Goal: Information Seeking & Learning: Learn about a topic

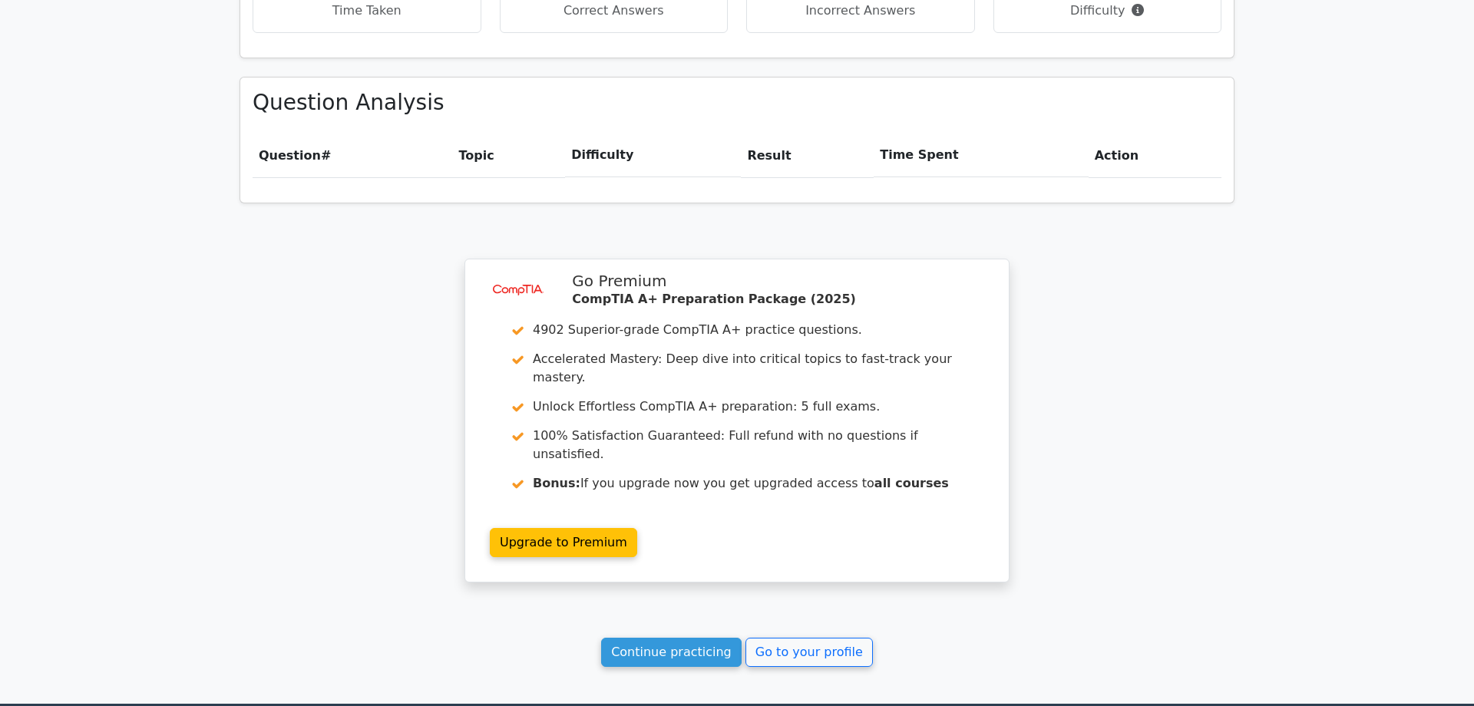
scroll to position [1060, 0]
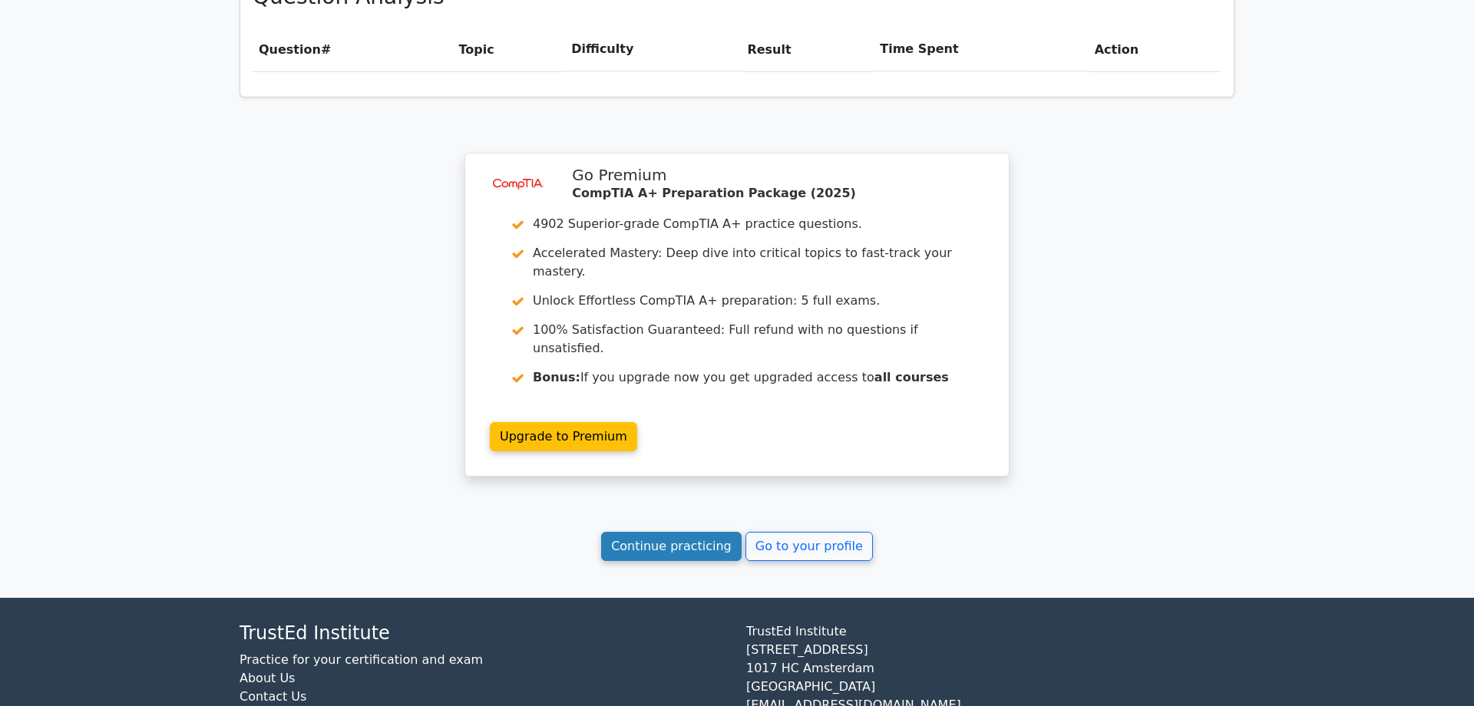
click at [649, 532] on link "Continue practicing" at bounding box center [671, 546] width 141 height 29
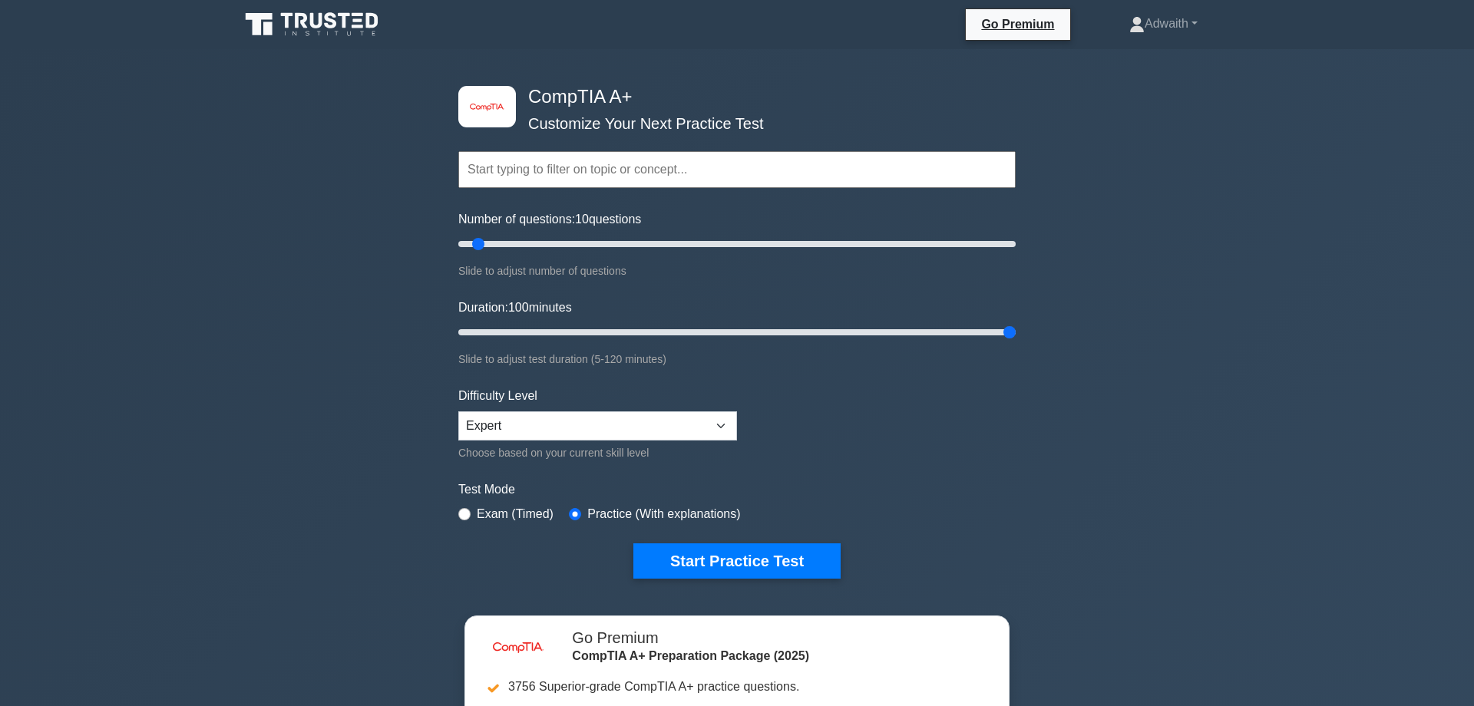
drag, startPoint x: 548, startPoint y: 325, endPoint x: 1078, endPoint y: 327, distance: 529.8
type input "120"
click at [1016, 327] on input "Duration: 100 minutes" at bounding box center [736, 332] width 557 height 18
type input "50"
click at [584, 242] on input "Number of questions: 50 questions" at bounding box center [736, 244] width 557 height 18
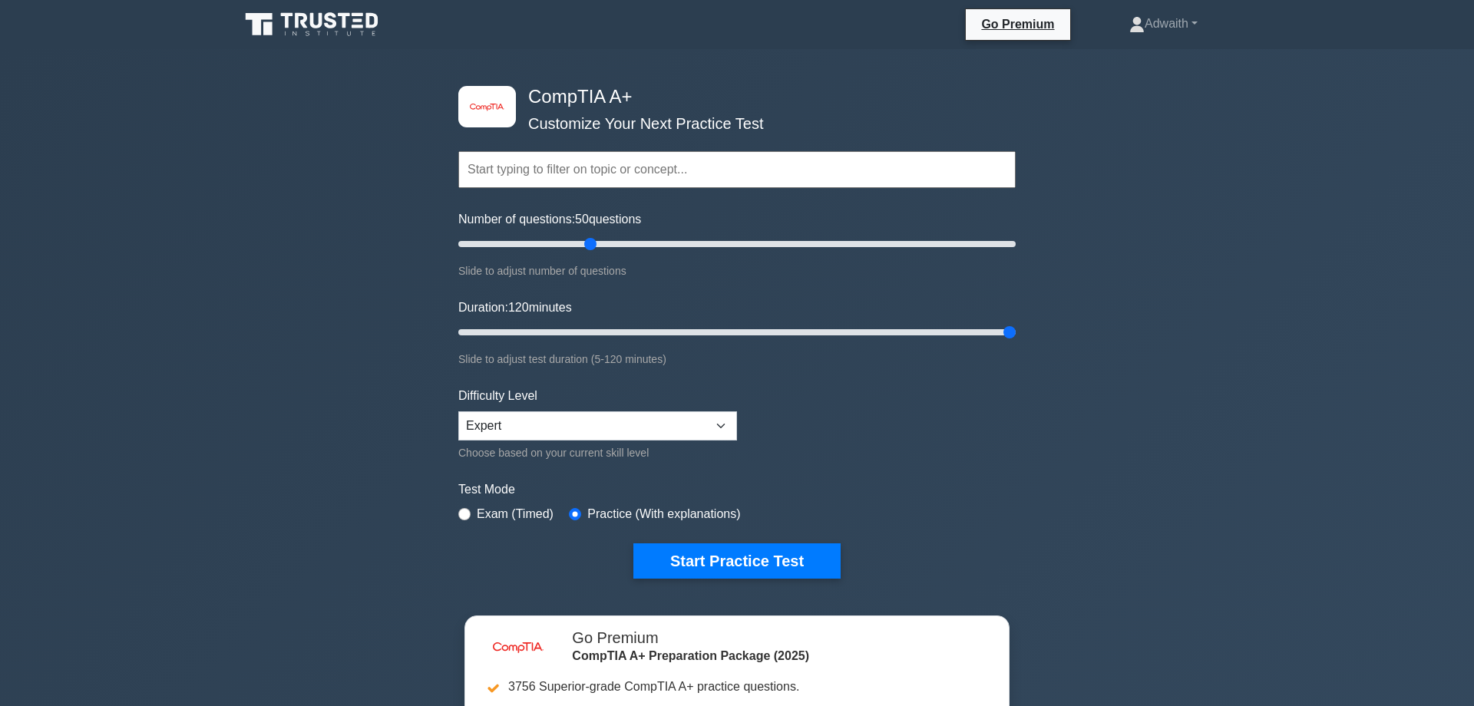
drag, startPoint x: 636, startPoint y: 234, endPoint x: 644, endPoint y: 234, distance: 8.4
click at [644, 234] on div "Number of questions: 50 questions Slide to adjust number of questions" at bounding box center [736, 245] width 557 height 70
click at [708, 566] on button "Start Practice Test" at bounding box center [736, 561] width 207 height 35
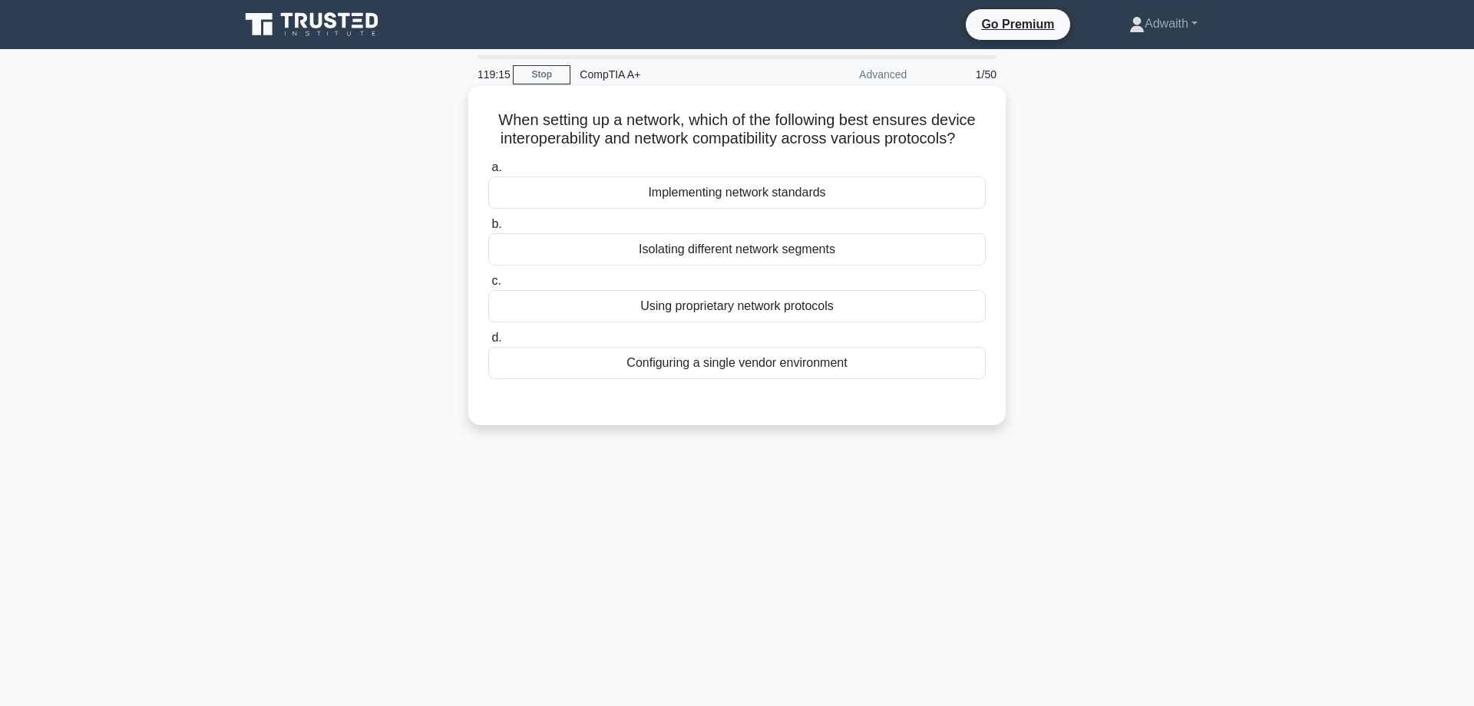
click at [778, 266] on div "Isolating different network segments" at bounding box center [737, 249] width 498 height 32
click at [488, 230] on input "b. Isolating different network segments" at bounding box center [488, 225] width 0 height 10
radio input "true"
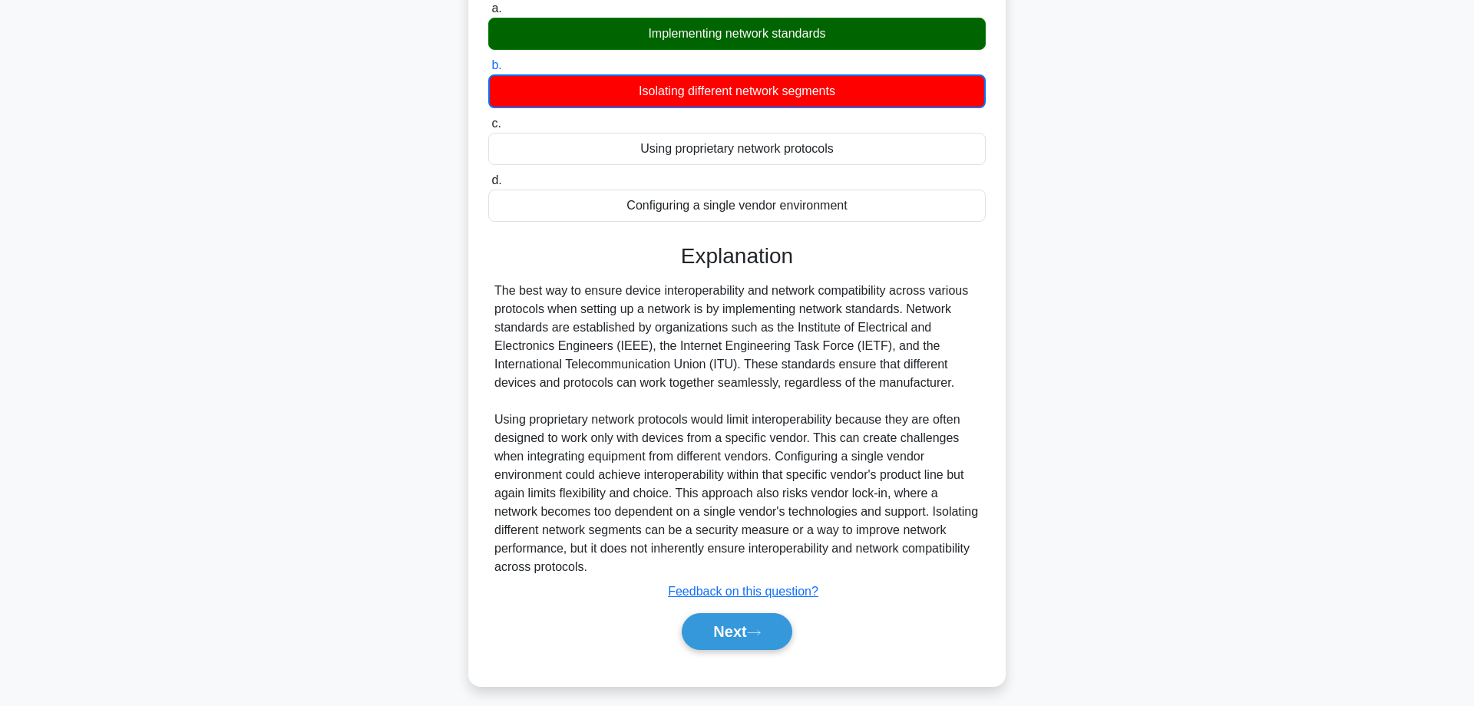
scroll to position [206, 0]
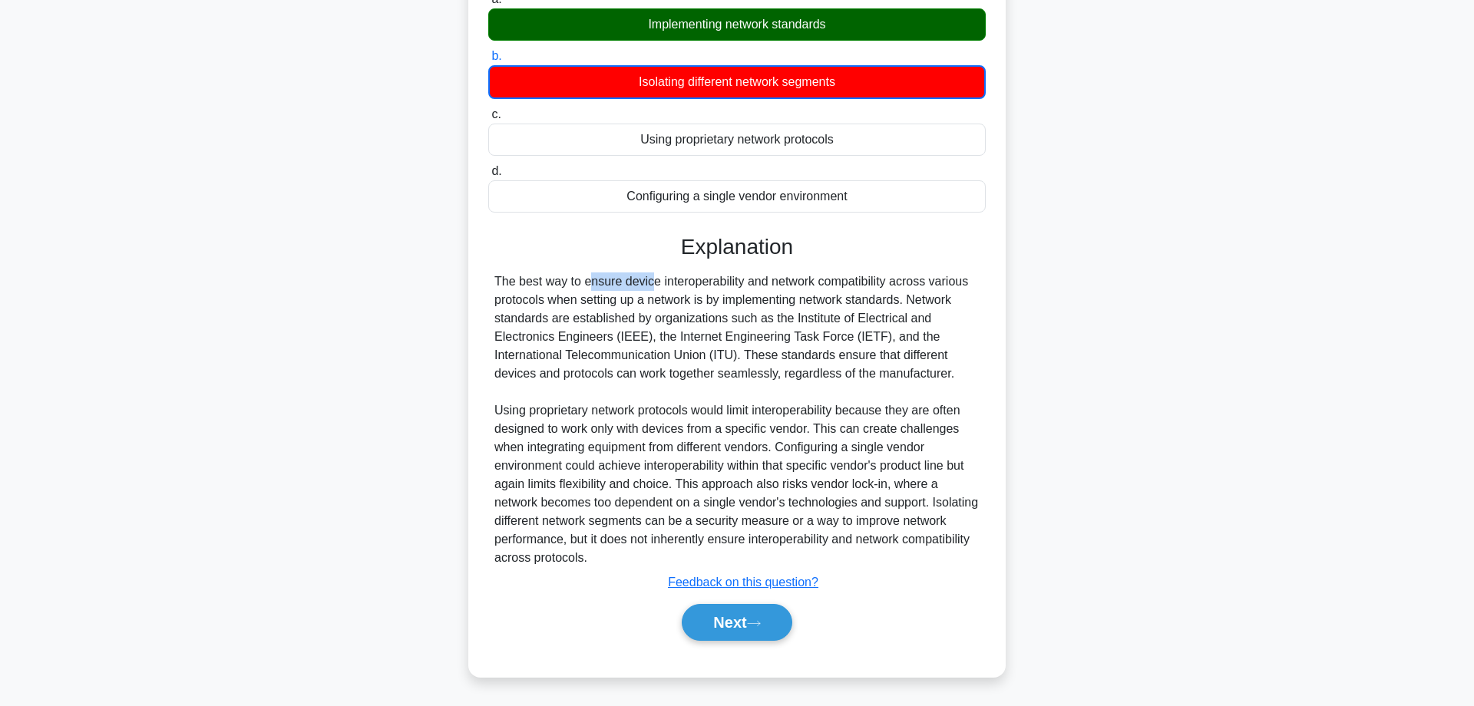
drag, startPoint x: 495, startPoint y: 265, endPoint x: 562, endPoint y: 265, distance: 66.8
click at [562, 273] on div "The best way to ensure device interoperability and network compatibility across…" at bounding box center [736, 420] width 485 height 295
click at [570, 273] on div "The best way to ensure device interoperability and network compatibility across…" at bounding box center [736, 420] width 485 height 295
click at [737, 283] on div "The best way to ensure device interoperability and network compatibility across…" at bounding box center [736, 420] width 485 height 295
drag, startPoint x: 540, startPoint y: 259, endPoint x: 606, endPoint y: 264, distance: 66.3
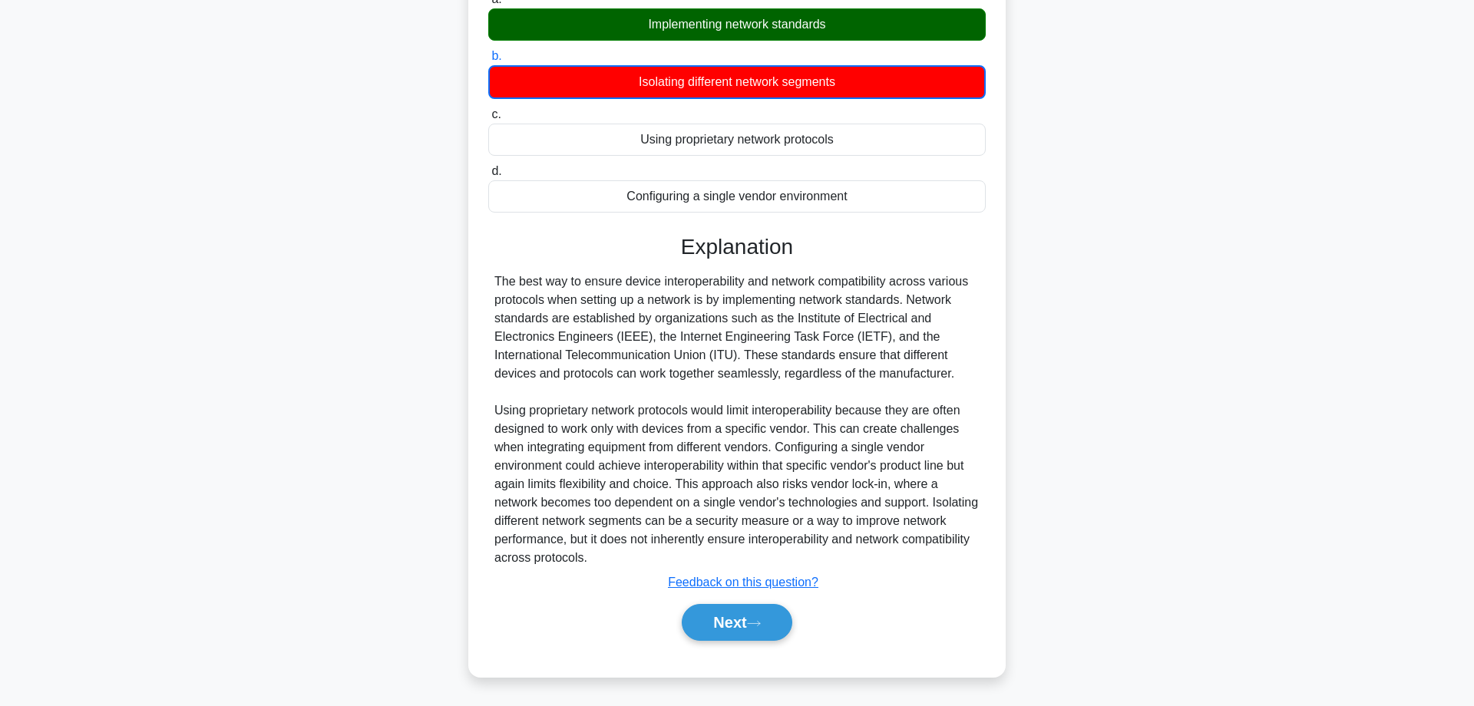
click at [541, 273] on div "The best way to ensure device interoperability and network compatibility across…" at bounding box center [736, 420] width 485 height 295
click at [724, 640] on button "Next" at bounding box center [737, 622] width 110 height 37
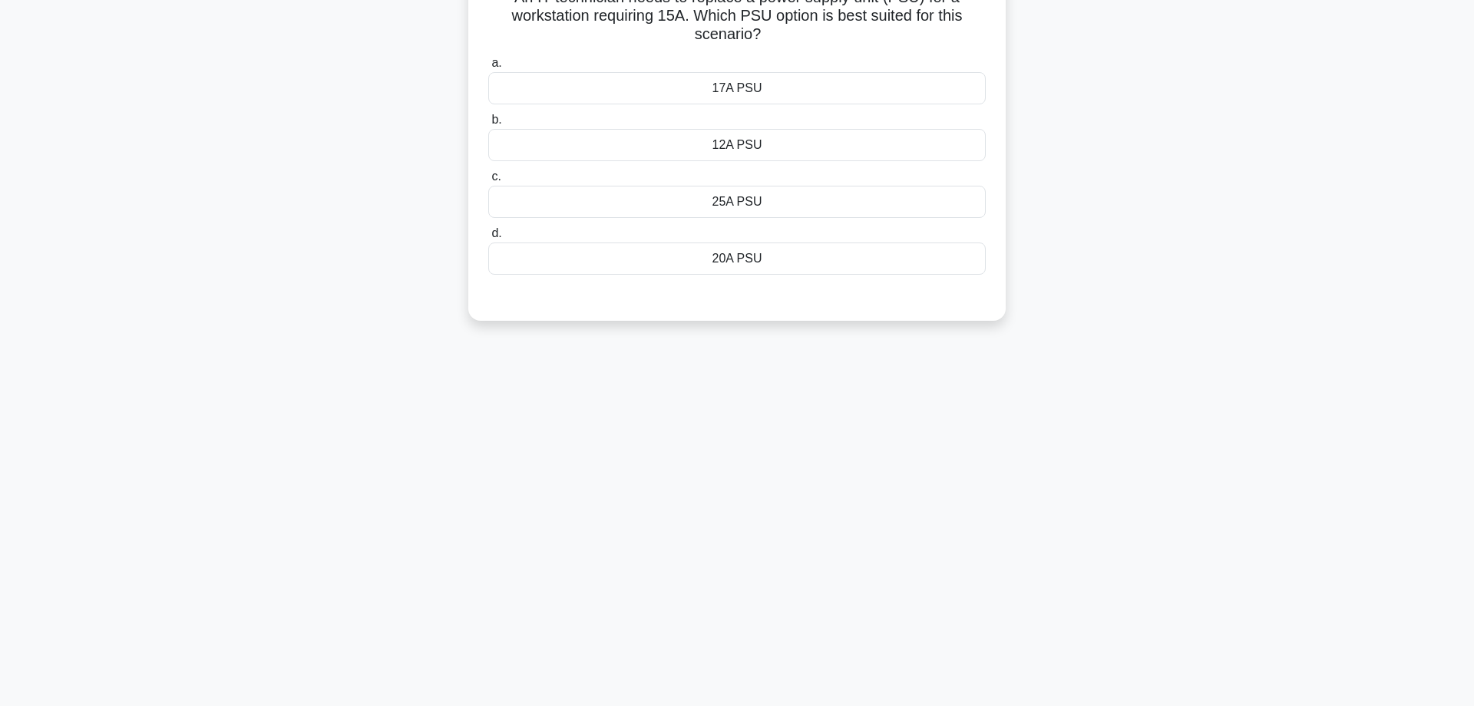
scroll to position [0, 0]
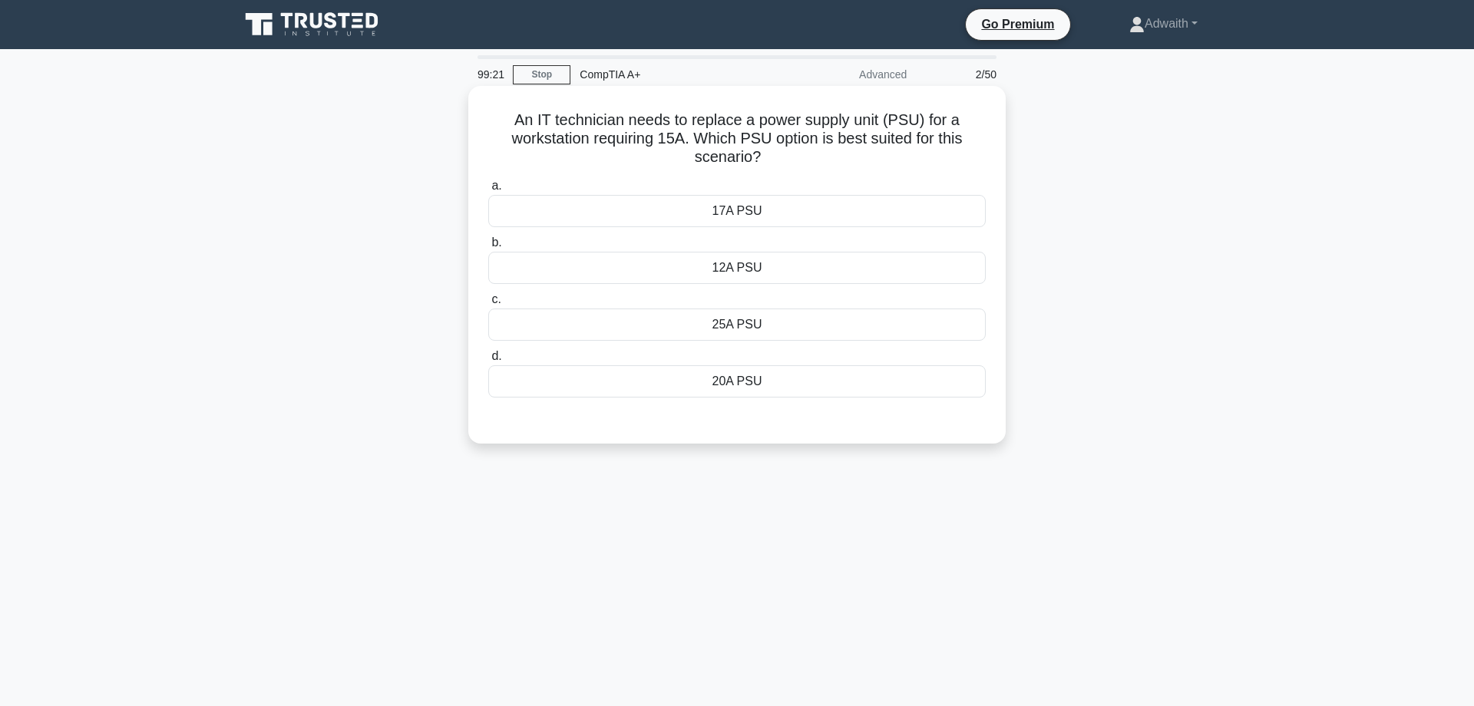
click at [761, 214] on div "17A PSU" at bounding box center [737, 211] width 498 height 32
click at [488, 191] on input "a. 17A PSU" at bounding box center [488, 186] width 0 height 10
radio input "true"
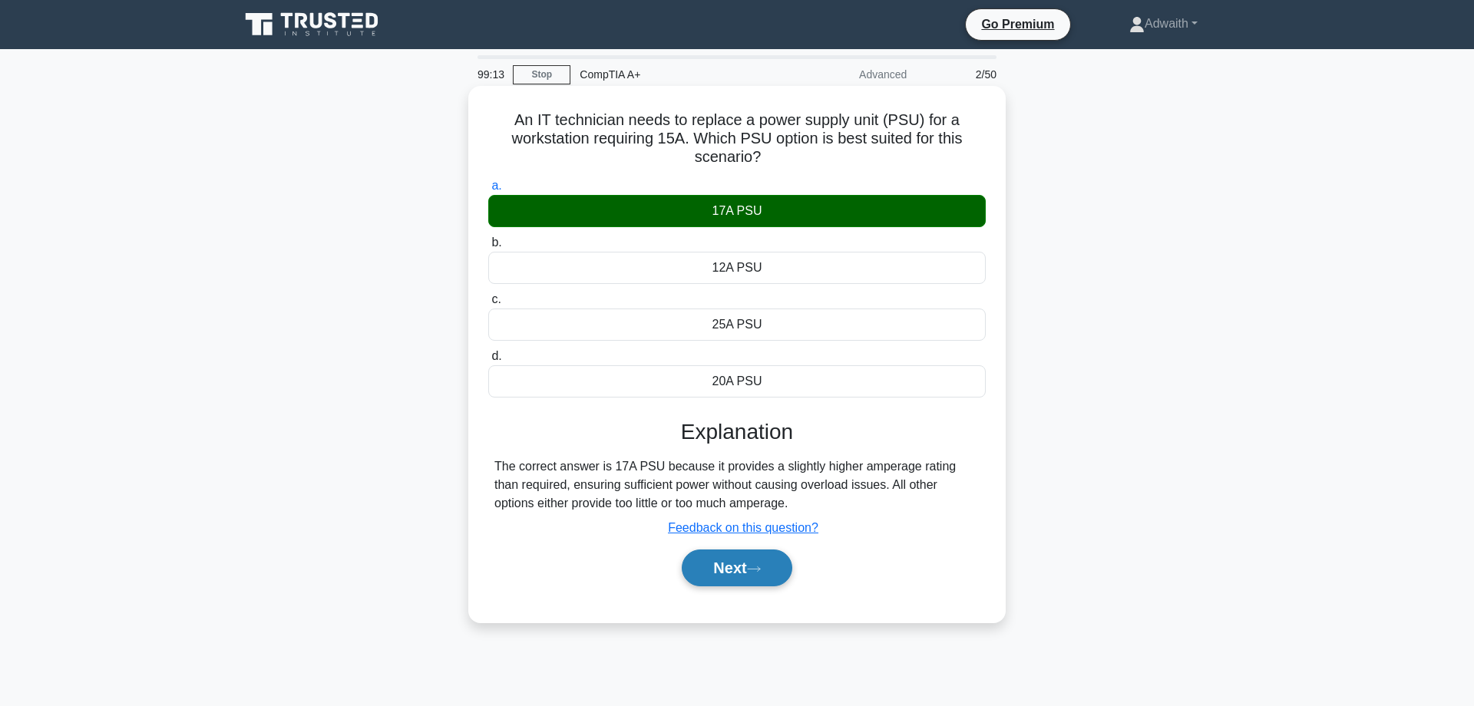
click at [715, 566] on button "Next" at bounding box center [737, 568] width 110 height 37
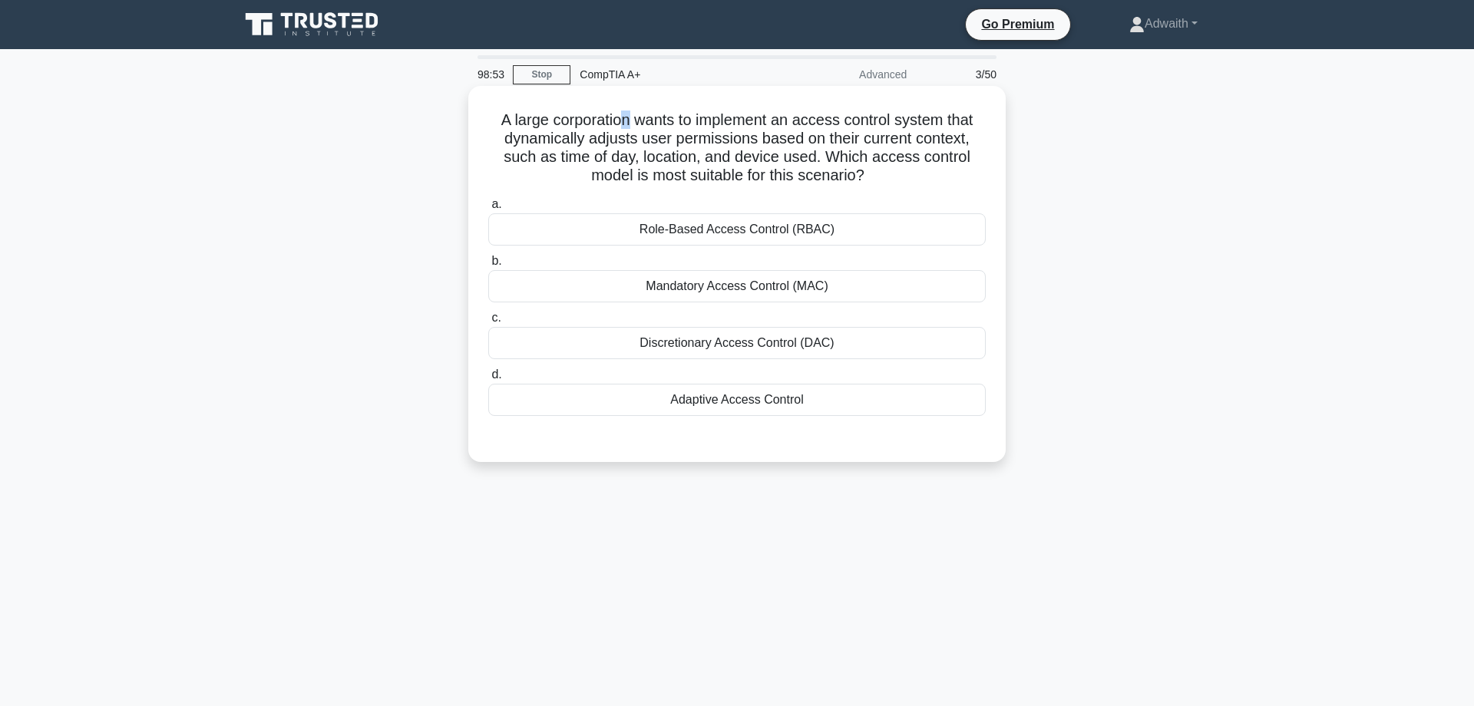
drag, startPoint x: 638, startPoint y: 124, endPoint x: 590, endPoint y: 121, distance: 47.7
click at [624, 121] on h5 "A large corporation wants to implement an access control system that dynamicall…" at bounding box center [737, 148] width 501 height 75
click at [566, 131] on h5 "A large corporation wants to implement an access control system that dynamicall…" at bounding box center [737, 148] width 501 height 75
click at [806, 400] on div "Adaptive Access Control" at bounding box center [737, 400] width 498 height 32
click at [488, 380] on input "d. Adaptive Access Control" at bounding box center [488, 375] width 0 height 10
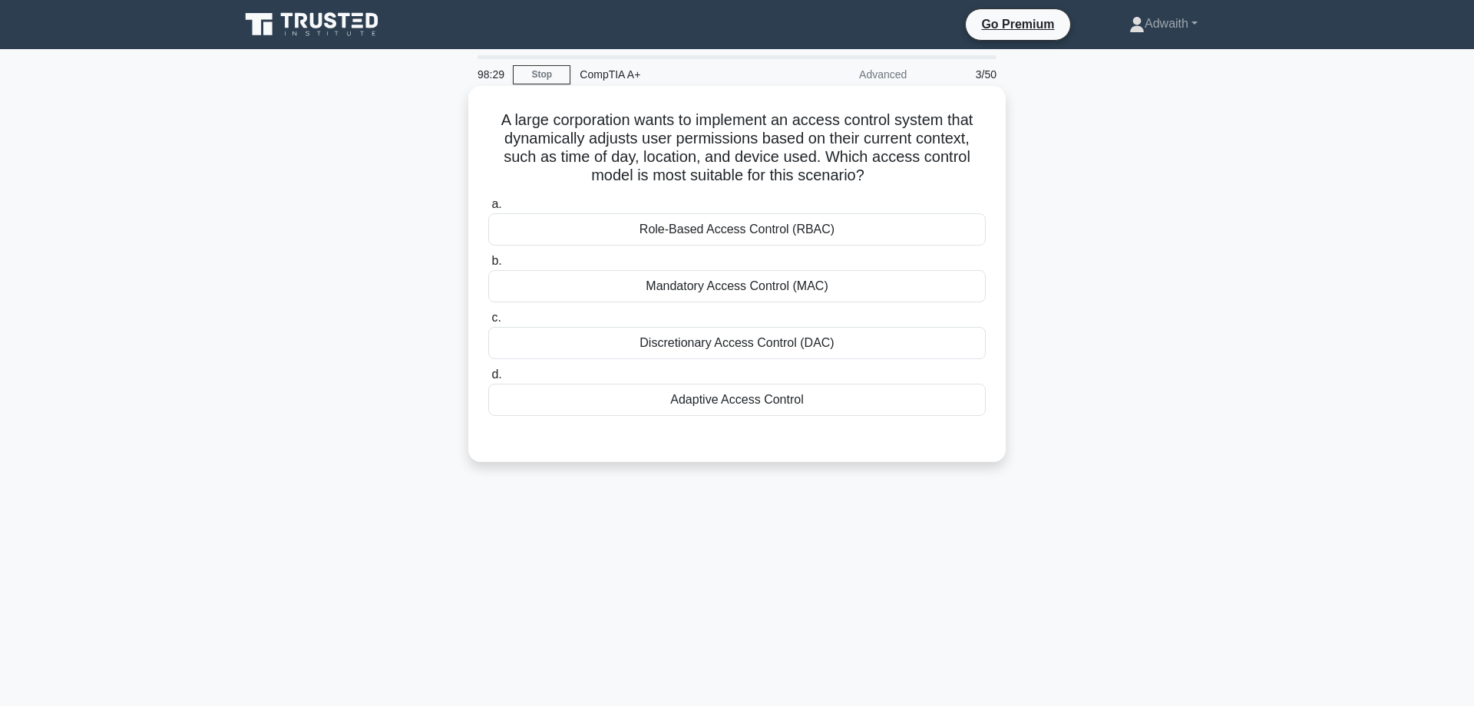
radio input "true"
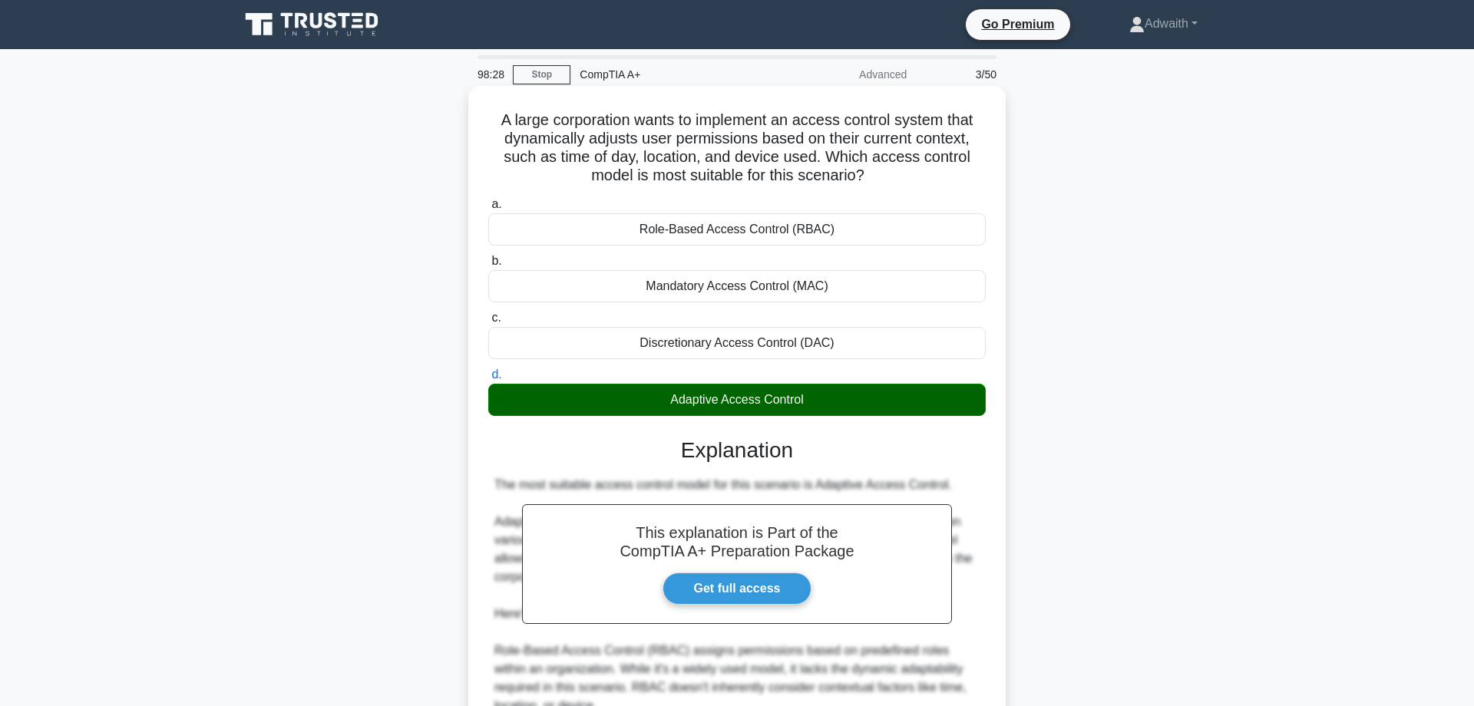
scroll to position [407, 0]
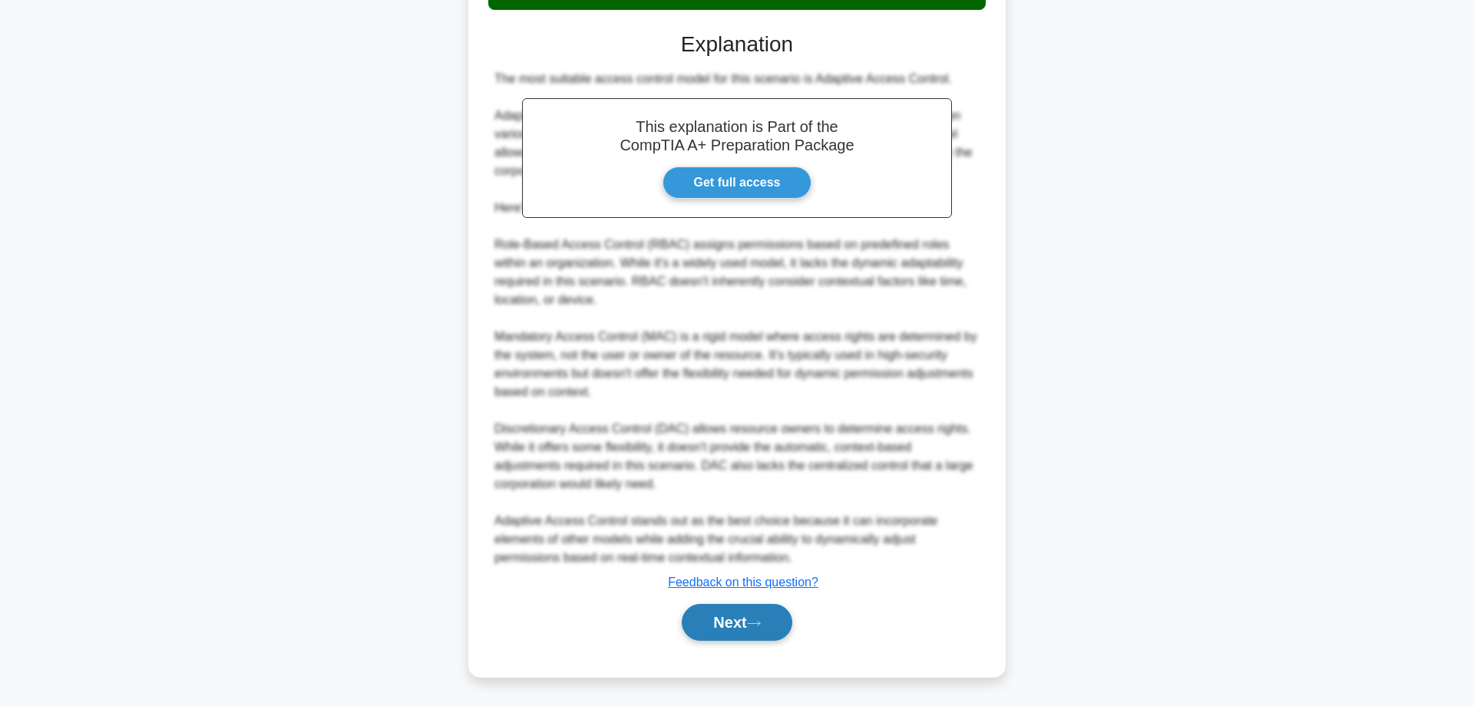
click at [739, 618] on button "Next" at bounding box center [737, 622] width 110 height 37
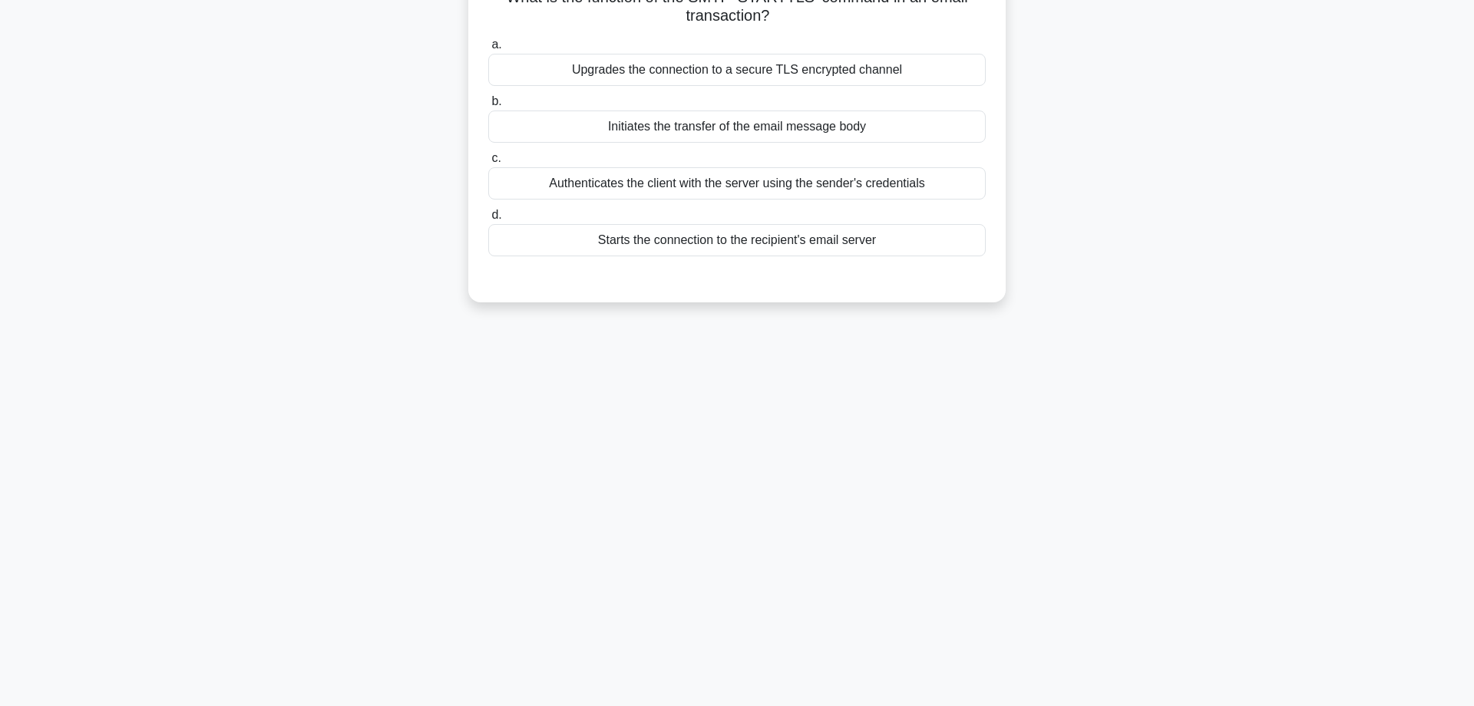
scroll to position [0, 0]
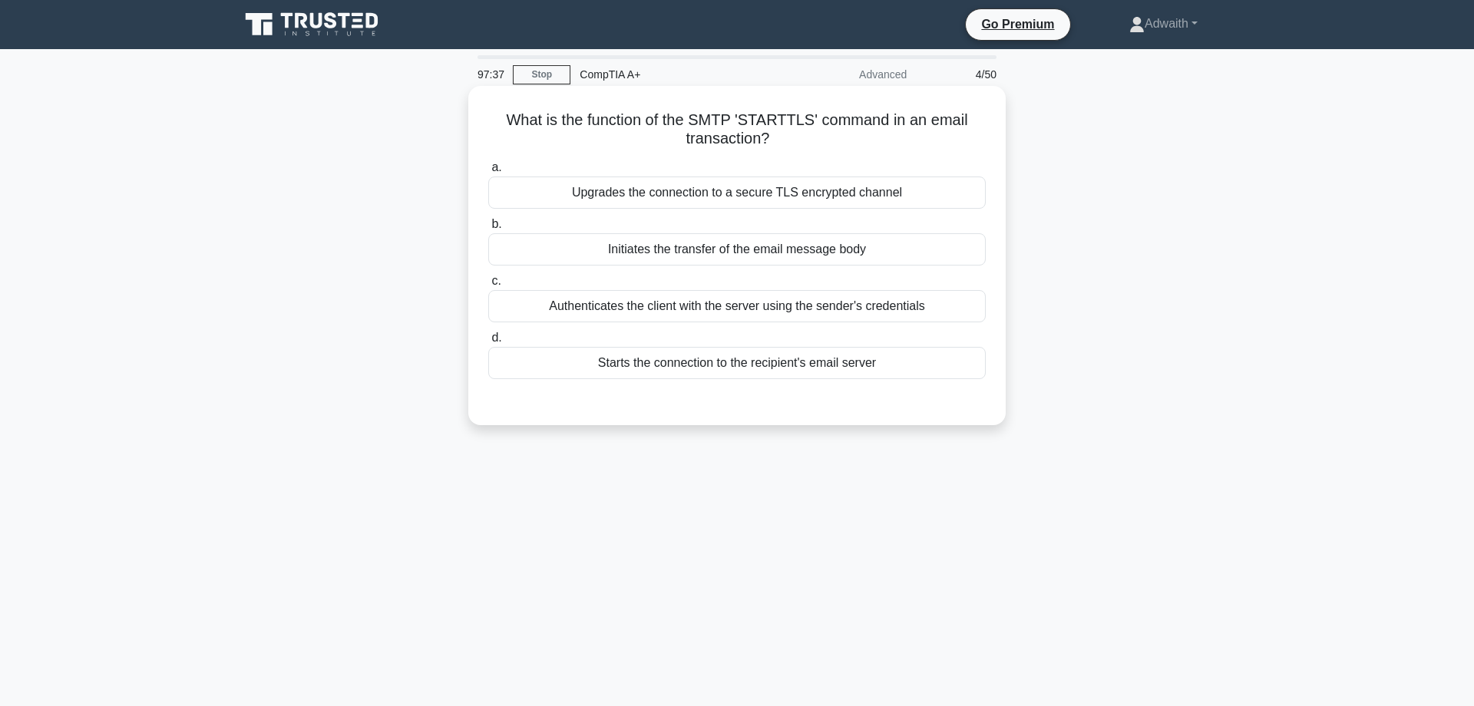
click at [702, 181] on div "Upgrades the connection to a secure TLS encrypted channel" at bounding box center [737, 193] width 498 height 32
click at [488, 173] on input "a. Upgrades the connection to a secure TLS encrypted channel" at bounding box center [488, 168] width 0 height 10
radio input "true"
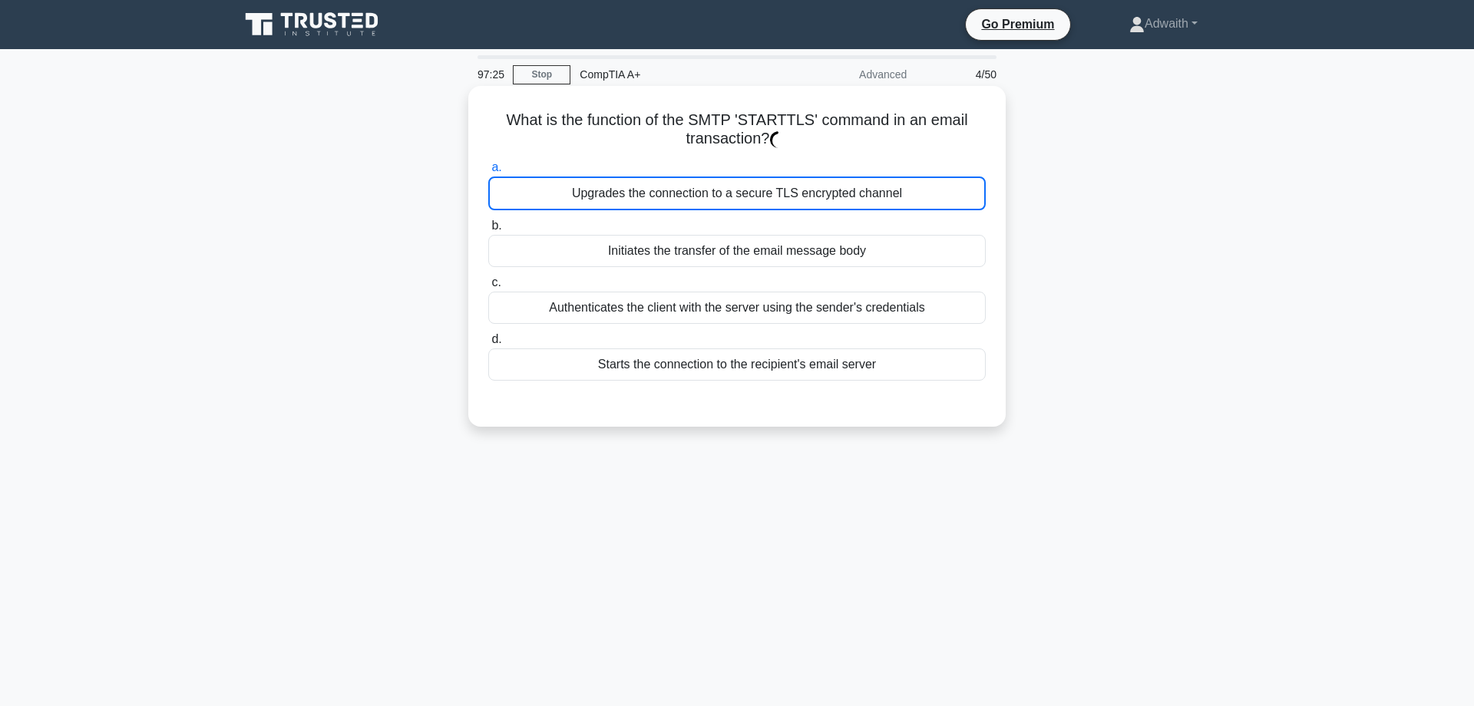
click at [715, 250] on div "Initiates the transfer of the email message body" at bounding box center [737, 251] width 498 height 32
click at [488, 231] on input "b. Initiates the transfer of the email message body" at bounding box center [488, 226] width 0 height 10
radio input "true"
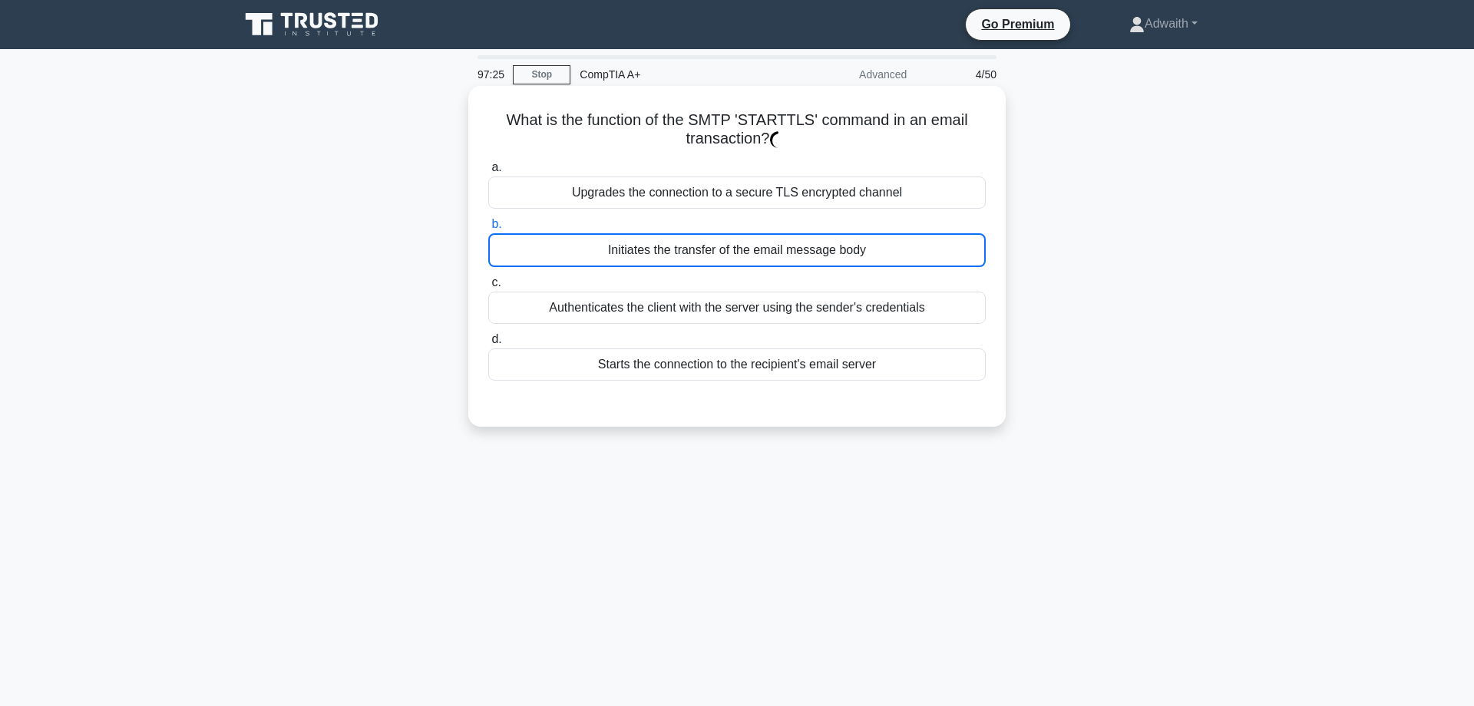
click at [722, 217] on label "b. Initiates the transfer of the email message body" at bounding box center [737, 241] width 498 height 52
click at [488, 220] on input "b. Initiates the transfer of the email message body" at bounding box center [488, 225] width 0 height 10
click at [731, 200] on div "Upgrades the connection to a secure TLS encrypted channel" at bounding box center [737, 193] width 498 height 32
click at [488, 173] on input "a. Upgrades the connection to a secure TLS encrypted channel" at bounding box center [488, 168] width 0 height 10
radio input "true"
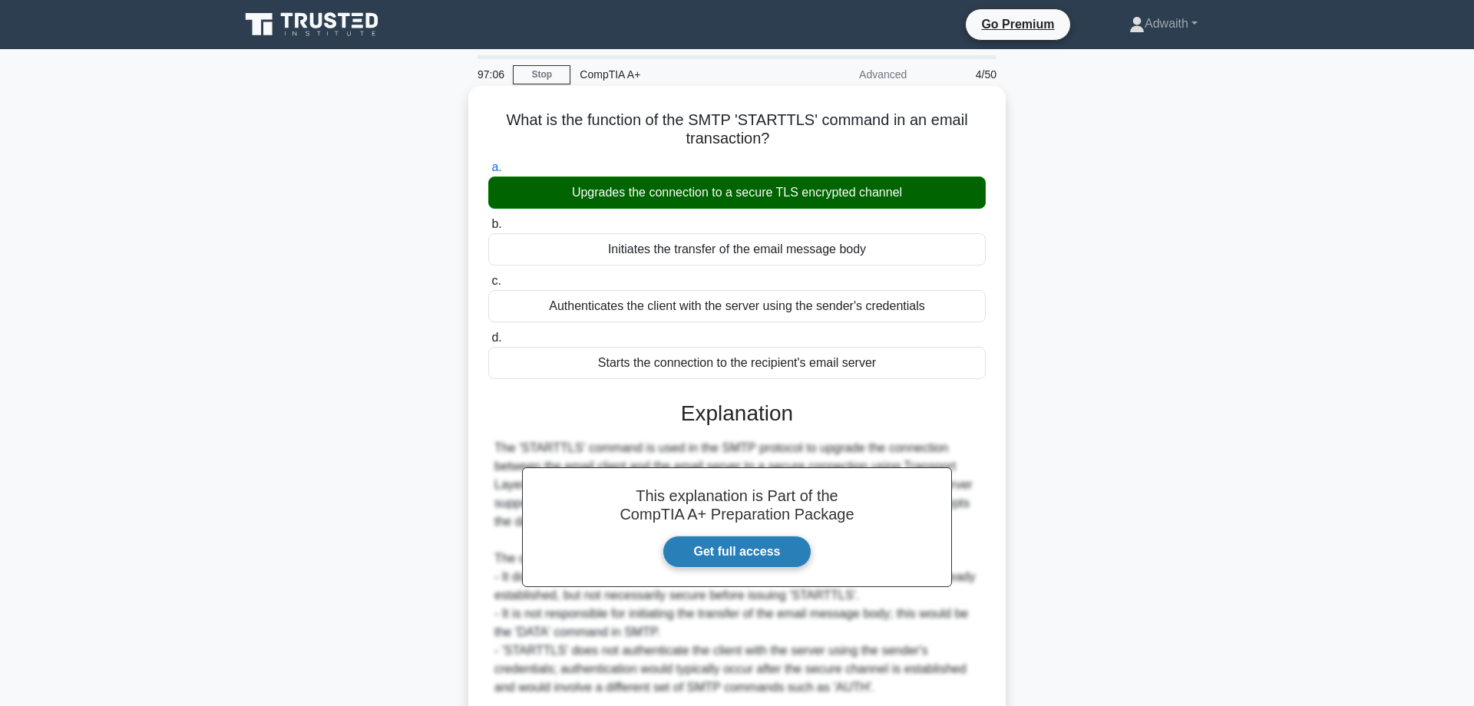
scroll to position [149, 0]
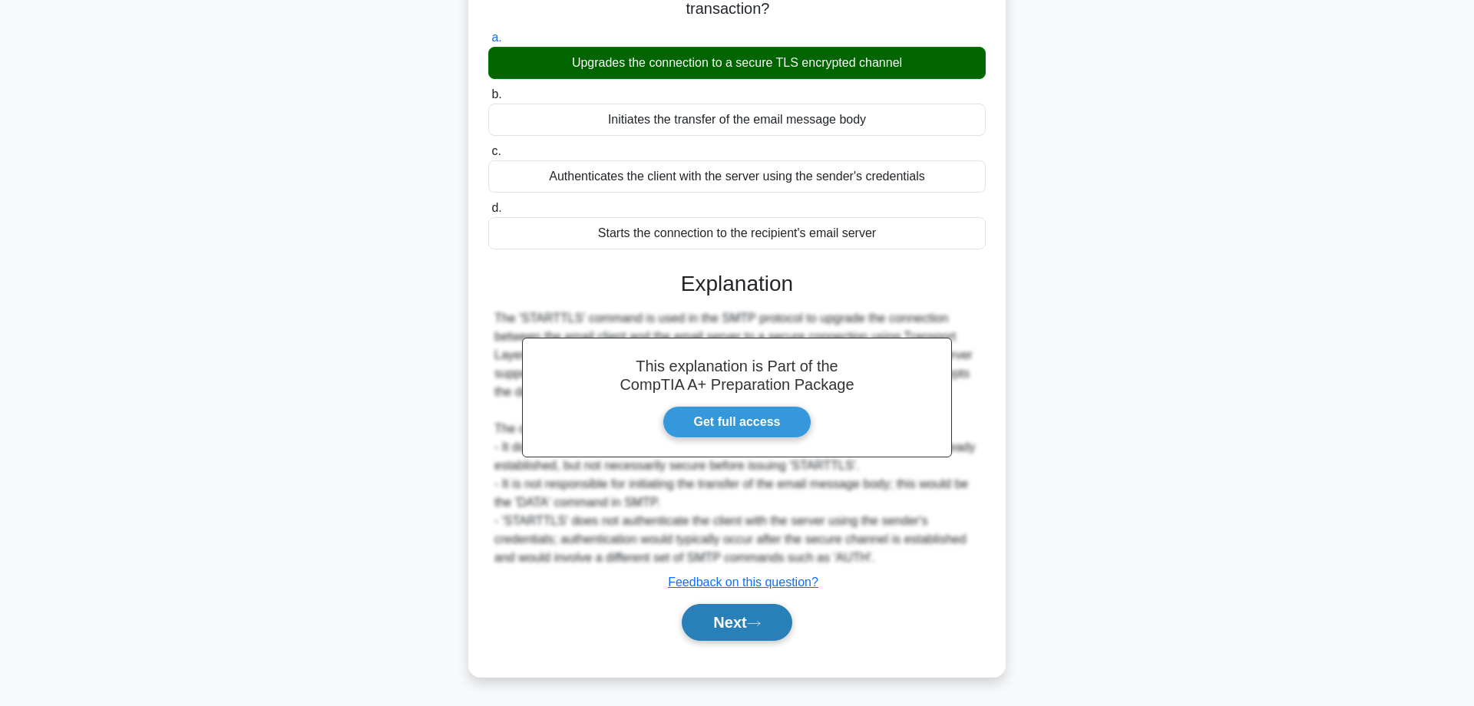
click at [753, 615] on button "Next" at bounding box center [737, 622] width 110 height 37
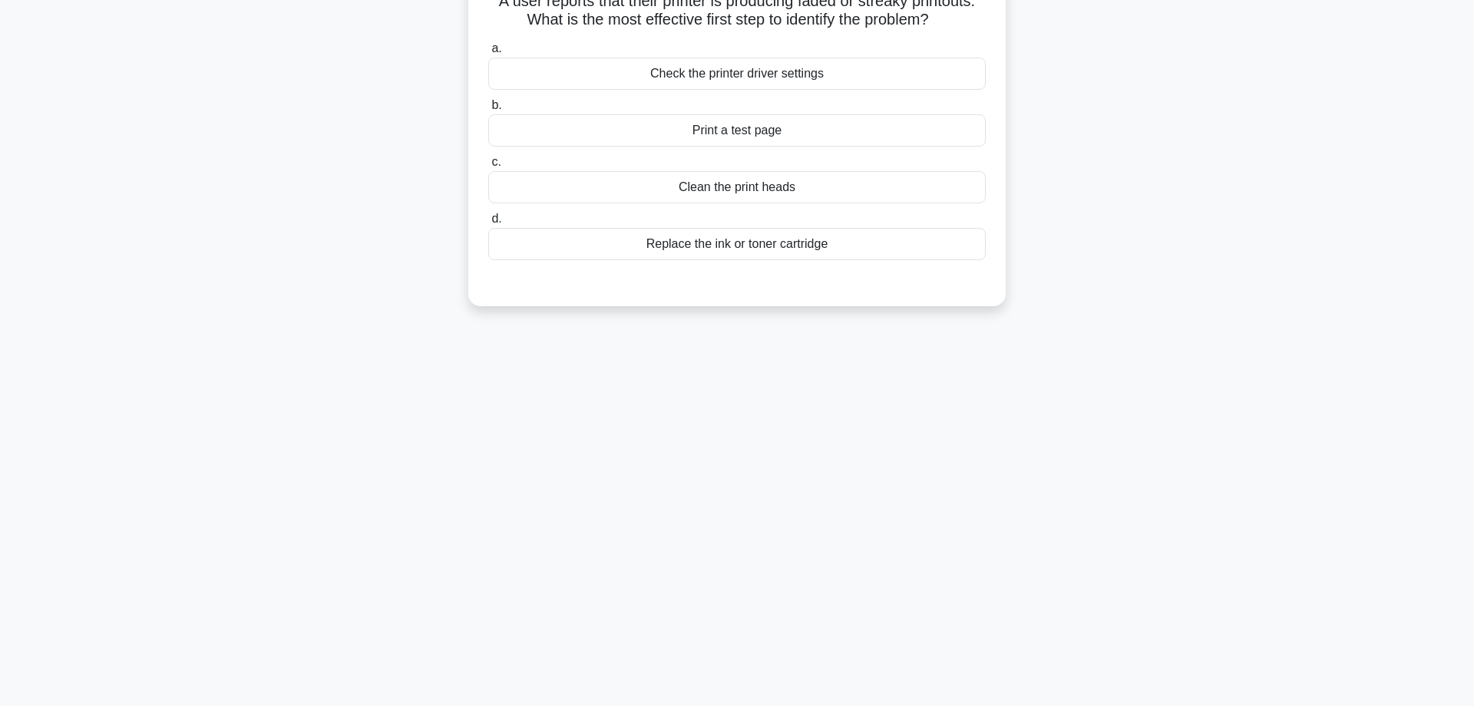
scroll to position [0, 0]
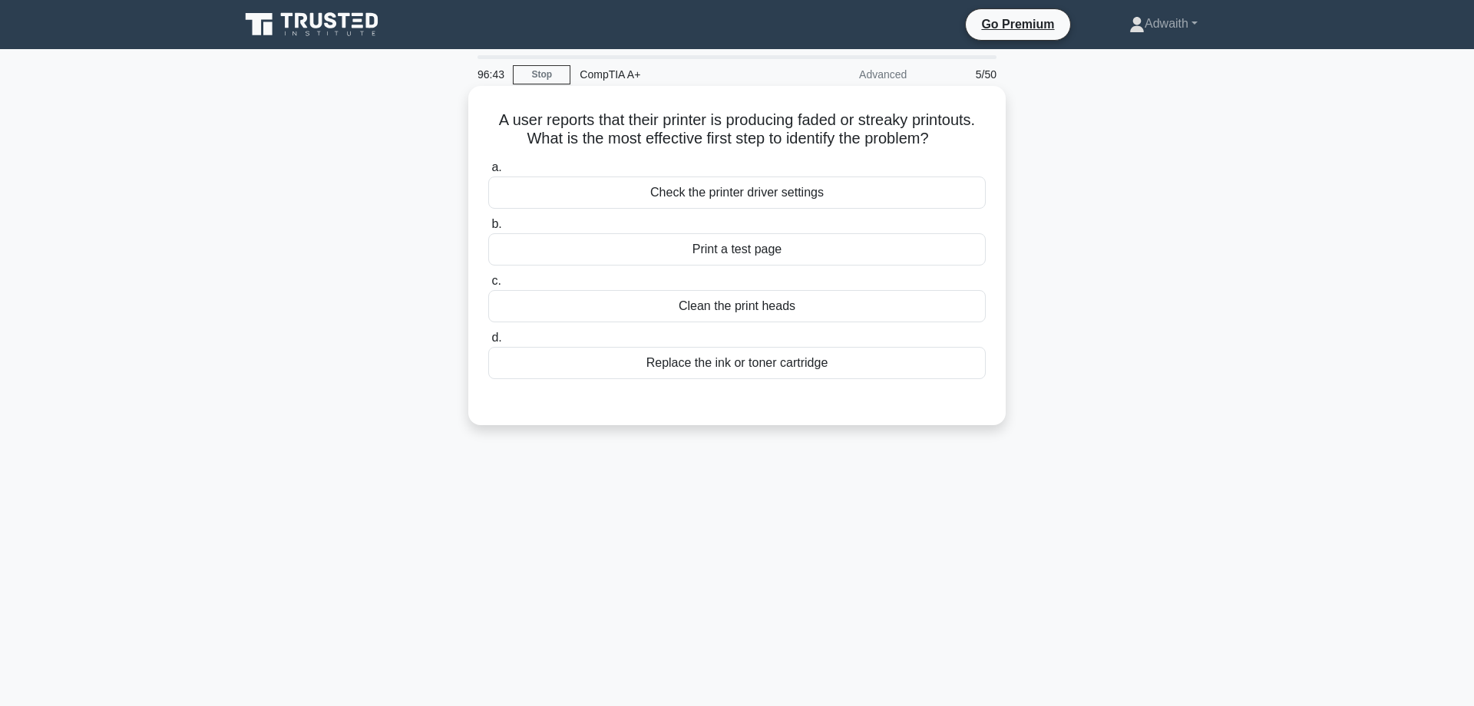
click at [783, 322] on div "Clean the print heads" at bounding box center [737, 306] width 498 height 32
click at [488, 286] on input "c. Clean the print heads" at bounding box center [488, 281] width 0 height 10
radio input "true"
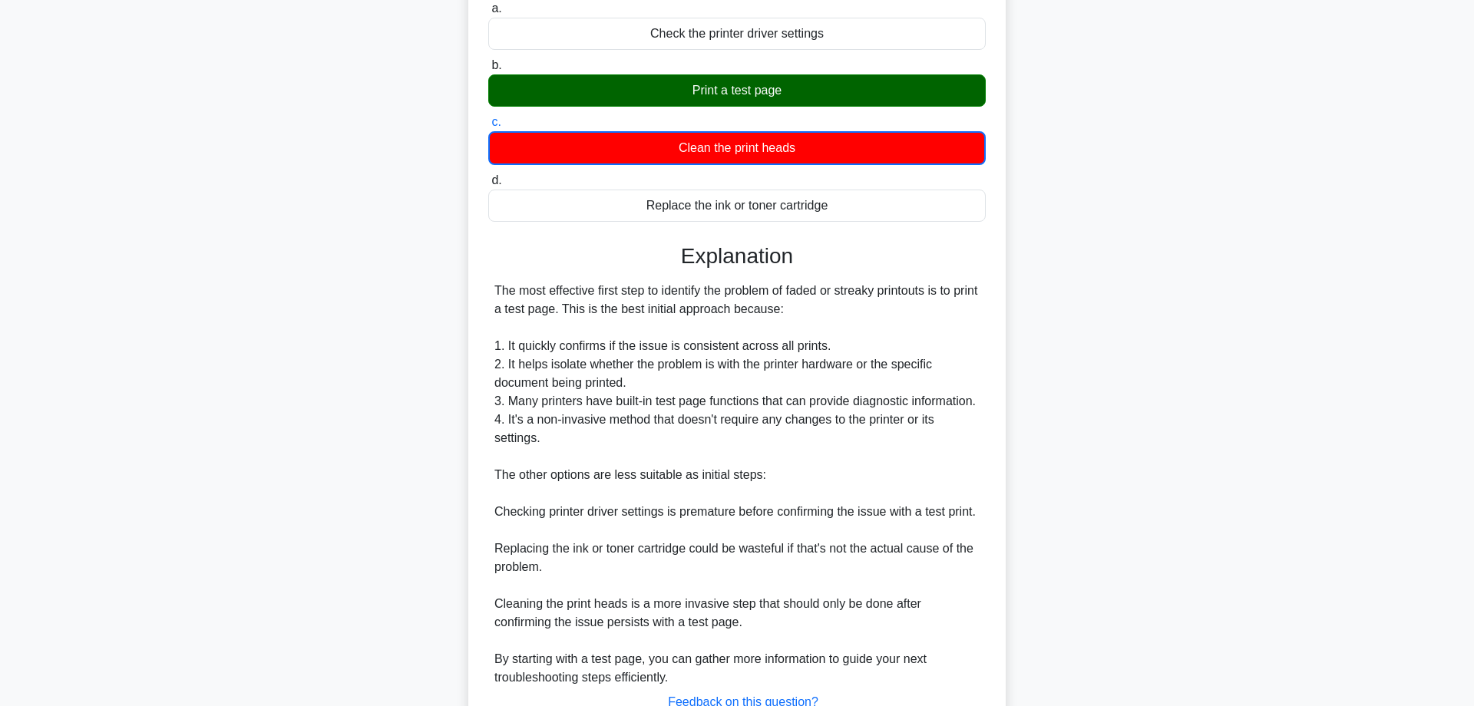
scroll to position [335, 0]
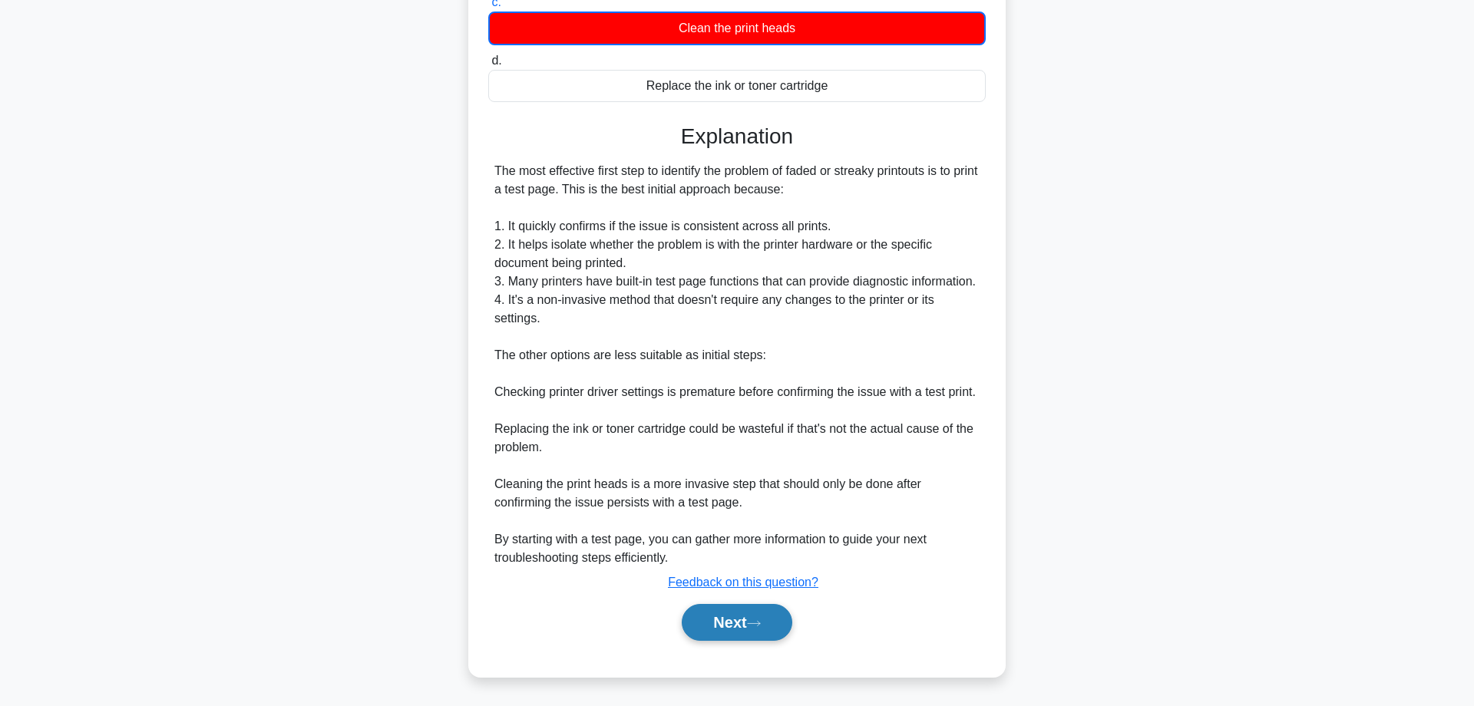
click at [740, 625] on button "Next" at bounding box center [737, 622] width 110 height 37
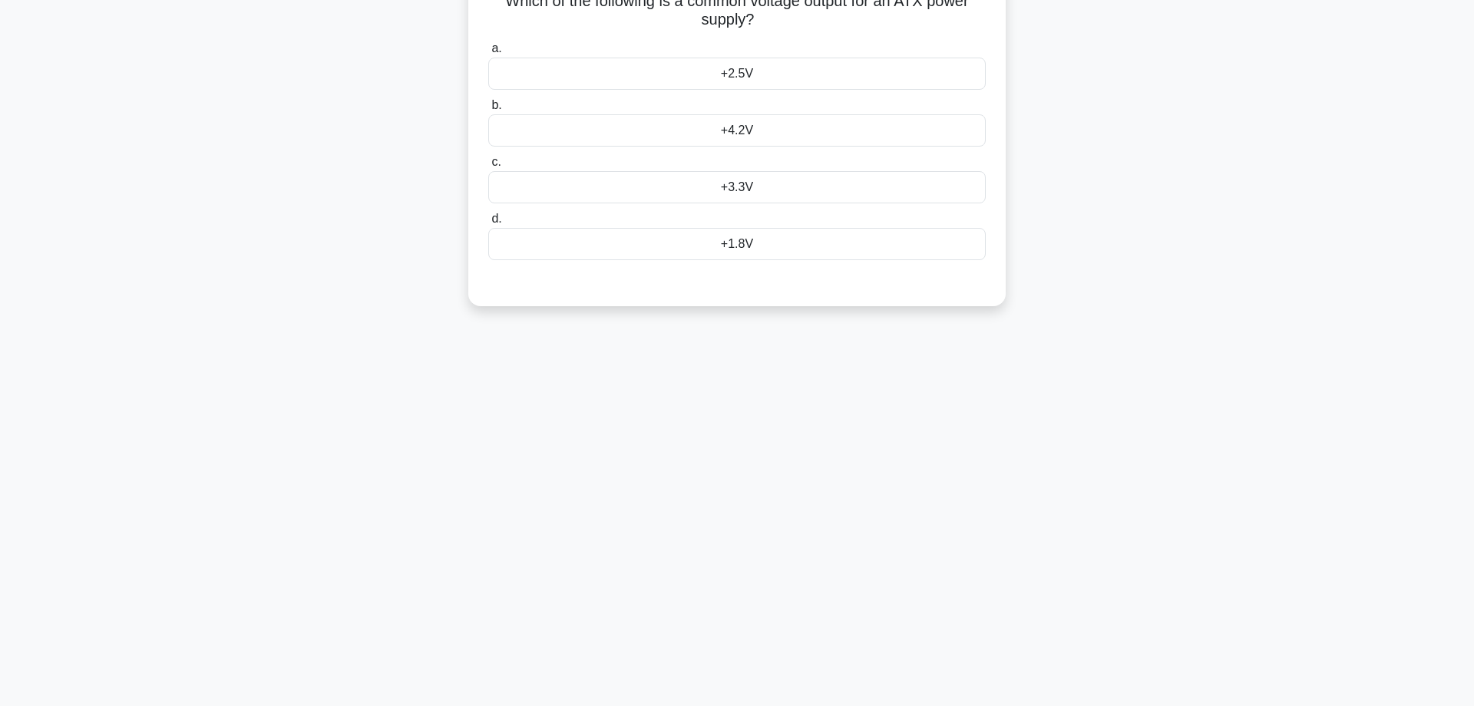
scroll to position [0, 0]
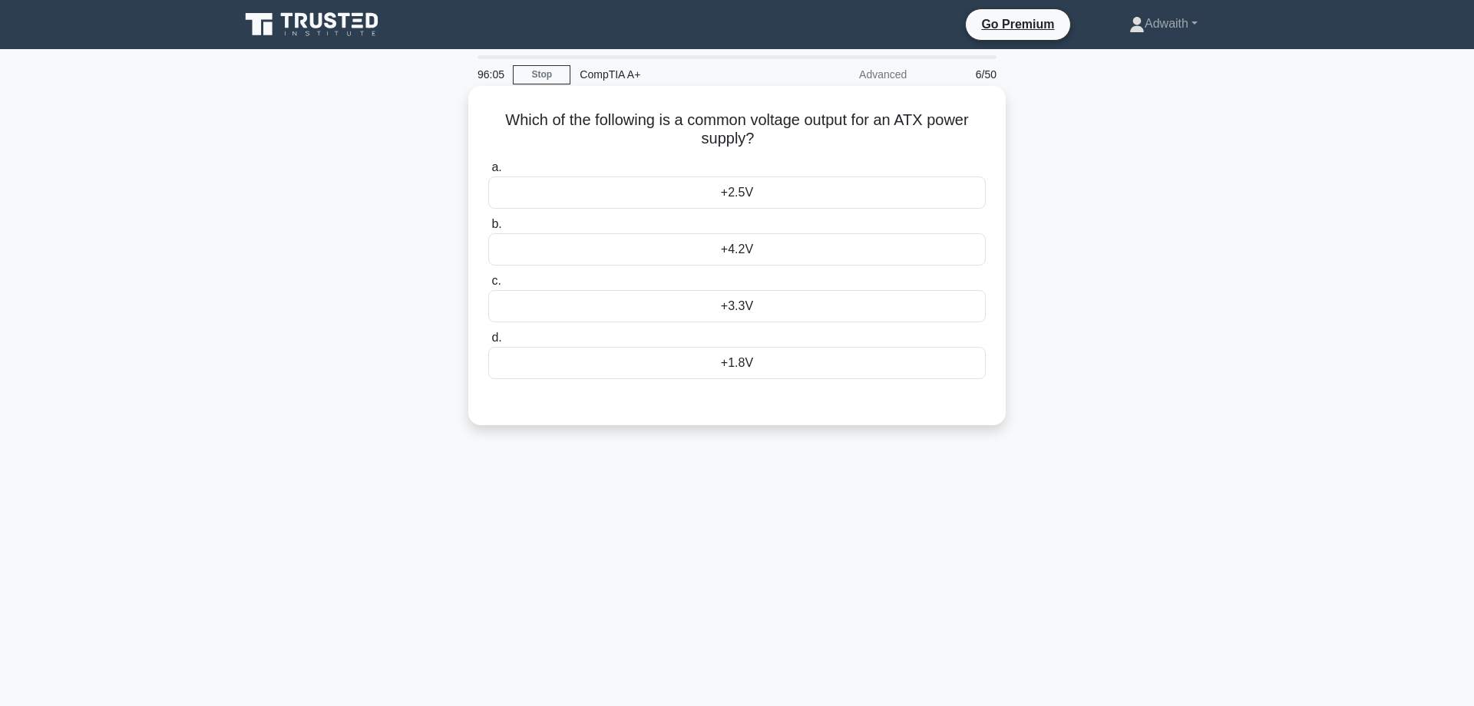
click at [752, 313] on div "+3.3V" at bounding box center [737, 306] width 498 height 32
click at [488, 286] on input "c. +3.3V" at bounding box center [488, 281] width 0 height 10
radio input "true"
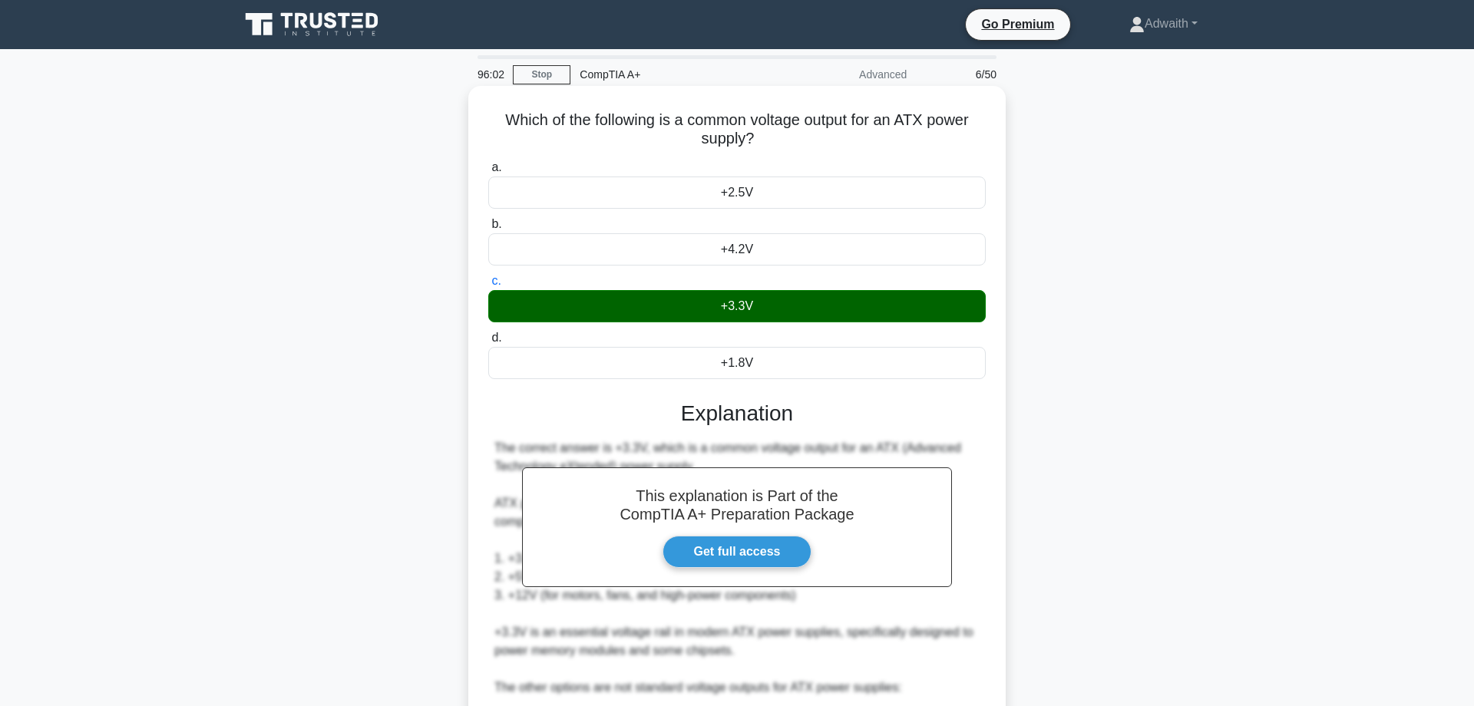
scroll to position [370, 0]
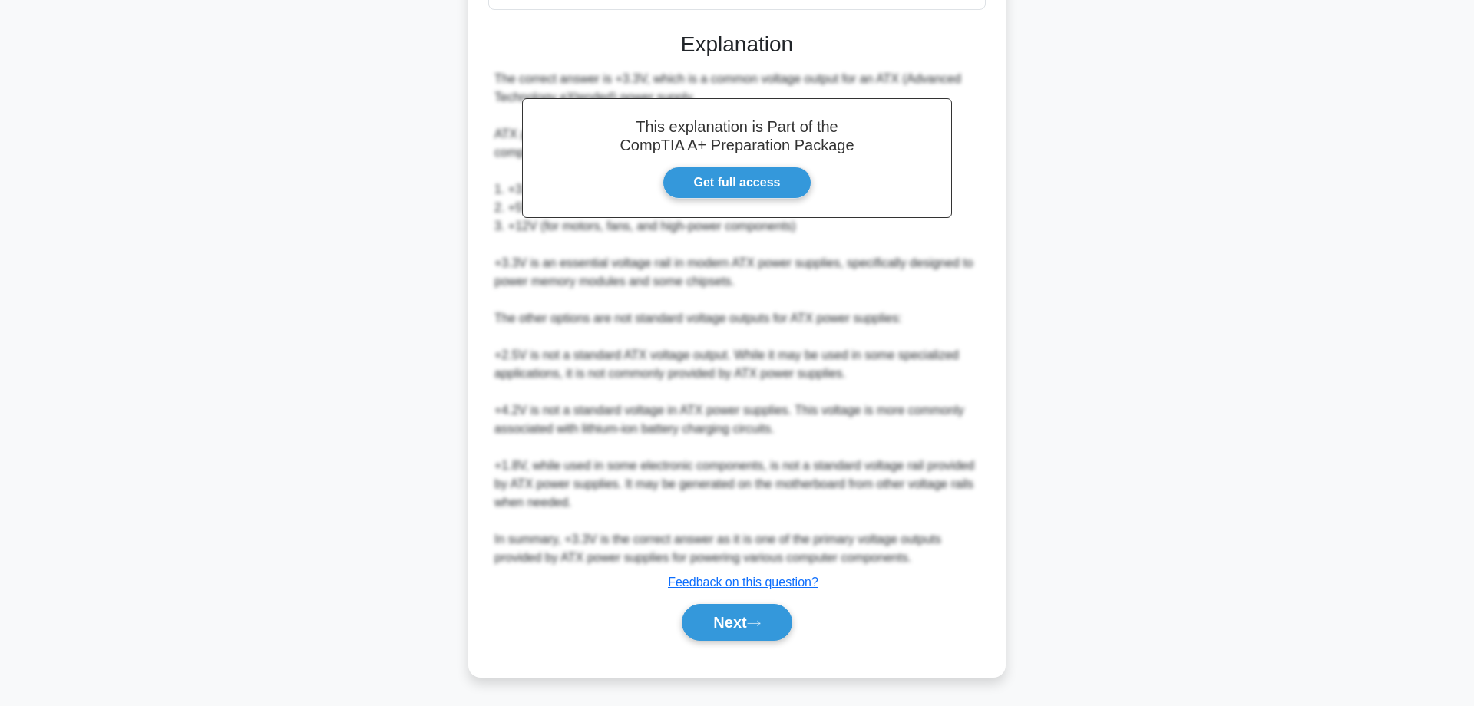
drag, startPoint x: 738, startPoint y: 632, endPoint x: 738, endPoint y: 643, distance: 11.5
click at [738, 643] on div "Next" at bounding box center [737, 622] width 498 height 49
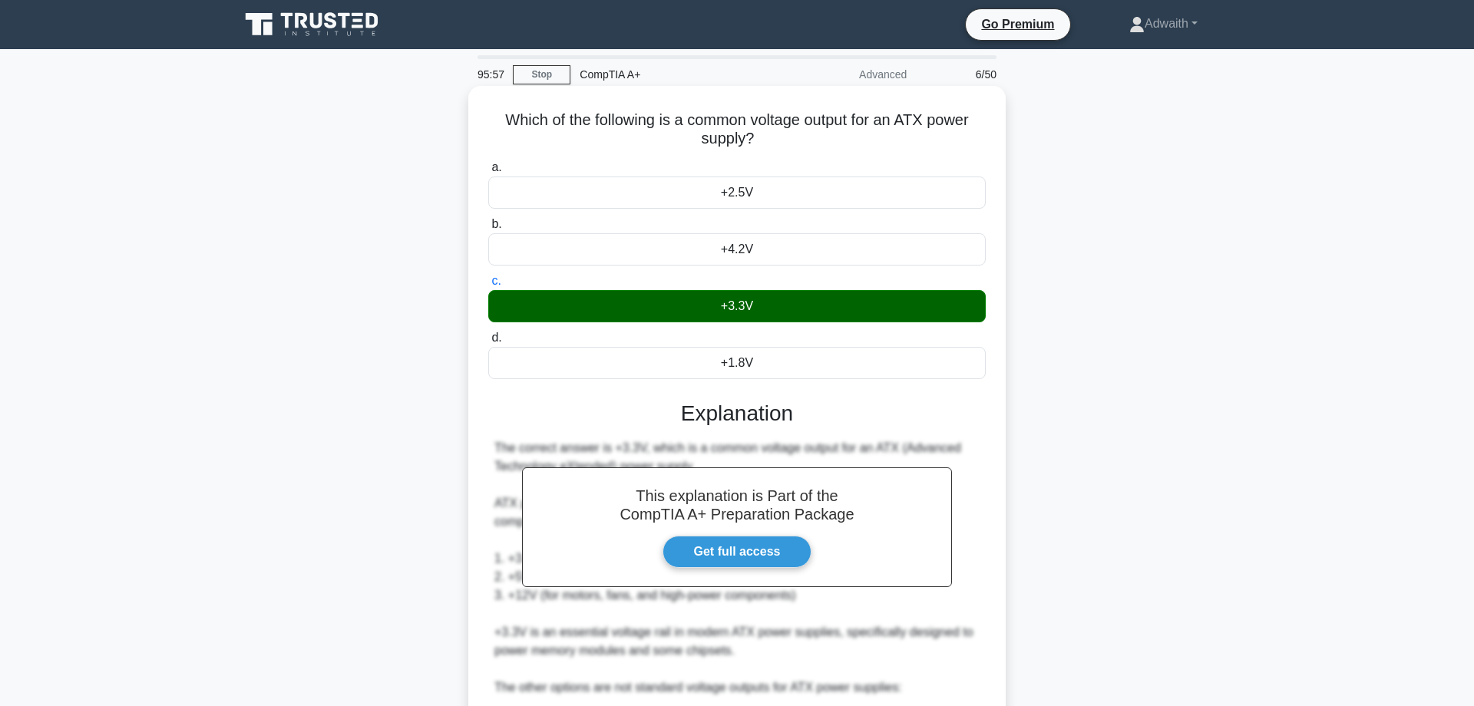
scroll to position [318, 0]
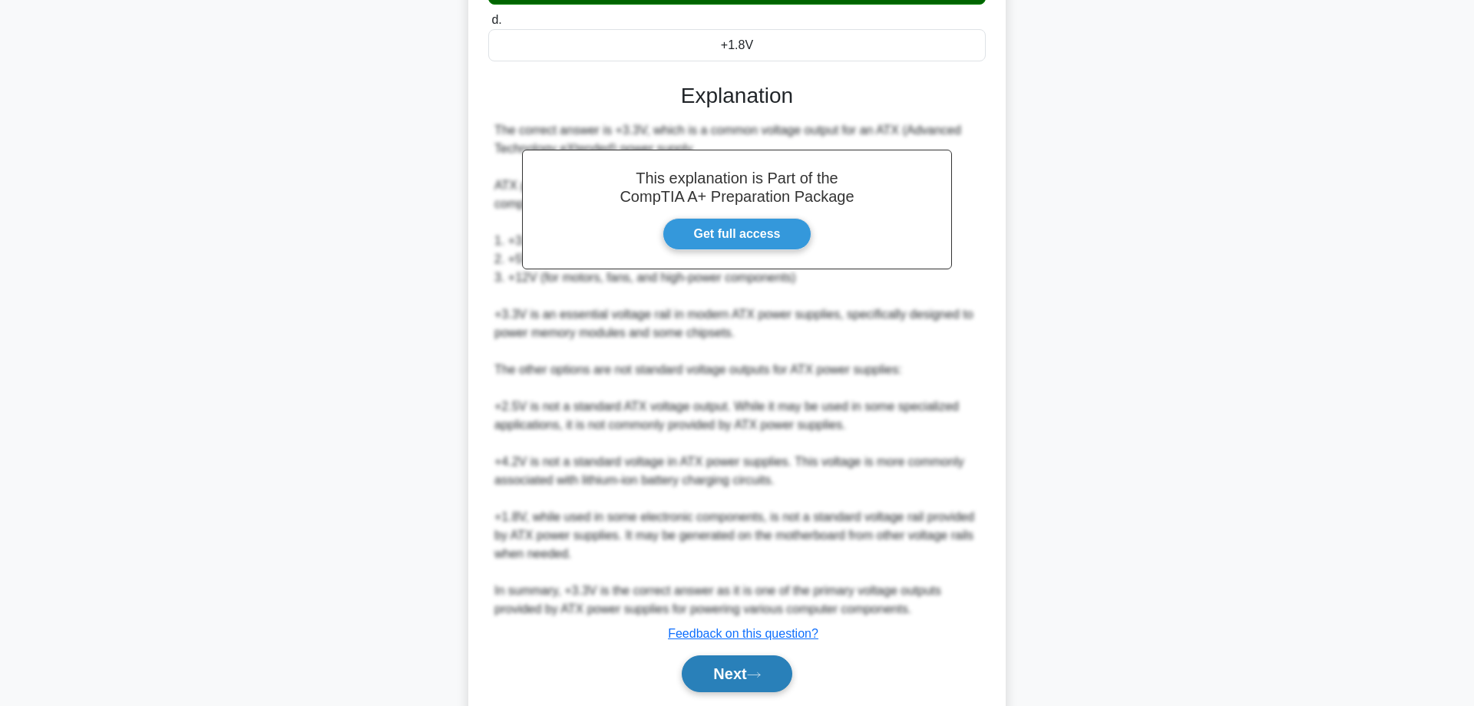
click at [741, 683] on button "Next" at bounding box center [737, 674] width 110 height 37
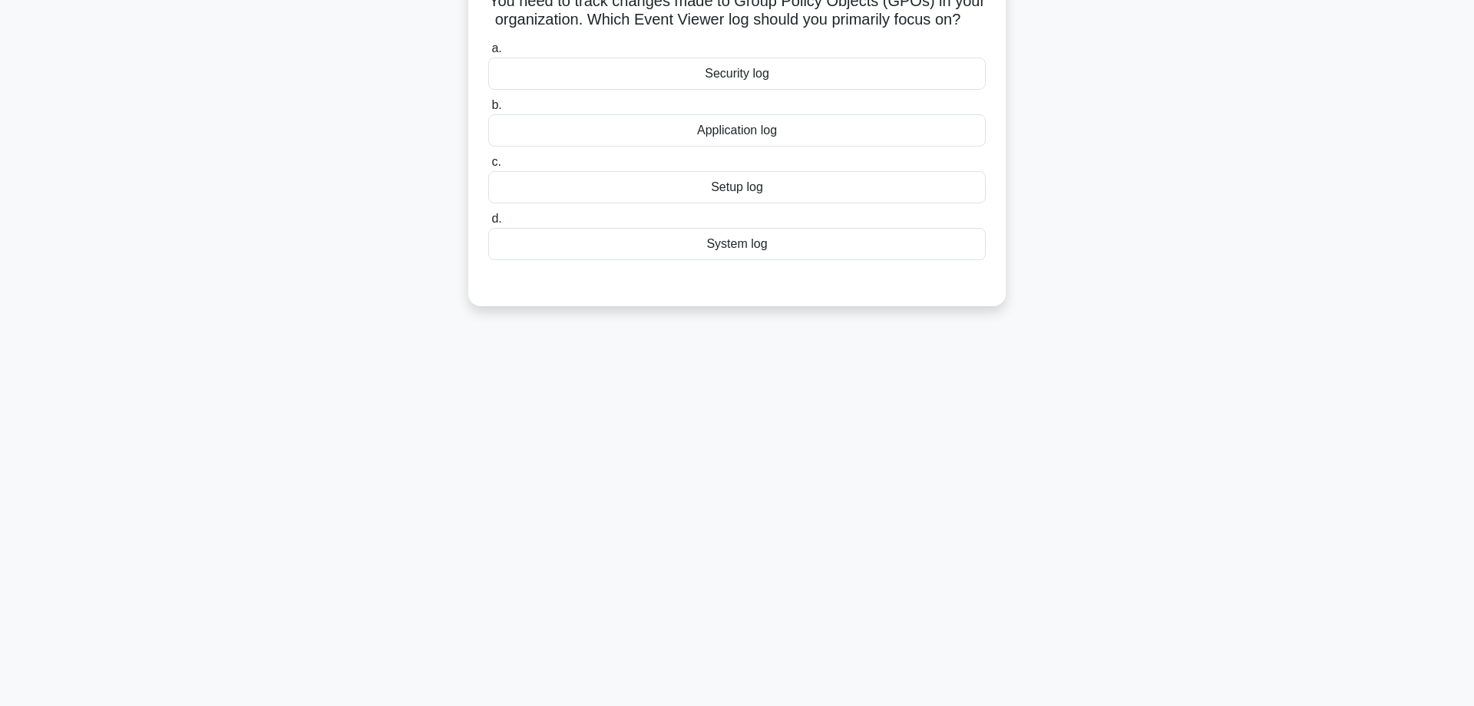
scroll to position [0, 0]
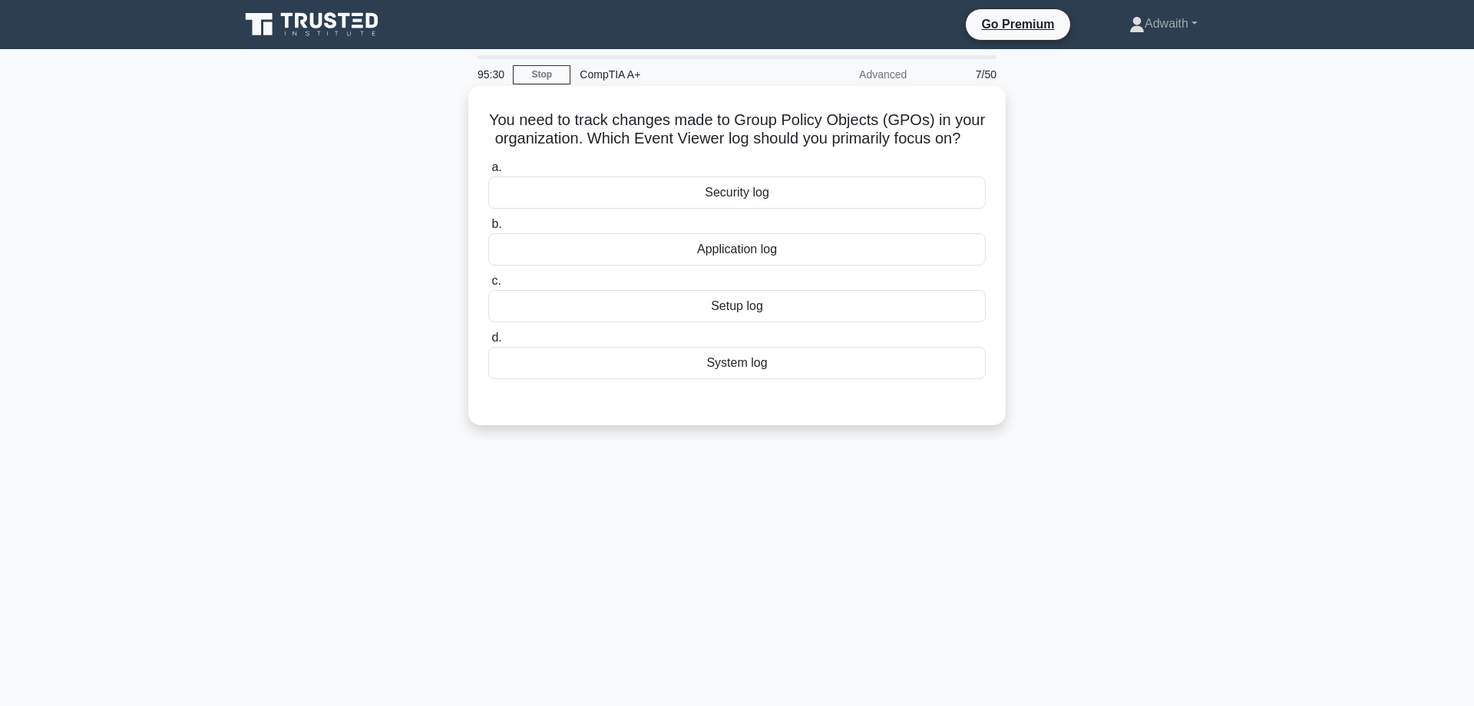
click at [706, 379] on div "System log" at bounding box center [737, 363] width 498 height 32
click at [488, 343] on input "d. System log" at bounding box center [488, 338] width 0 height 10
radio input "true"
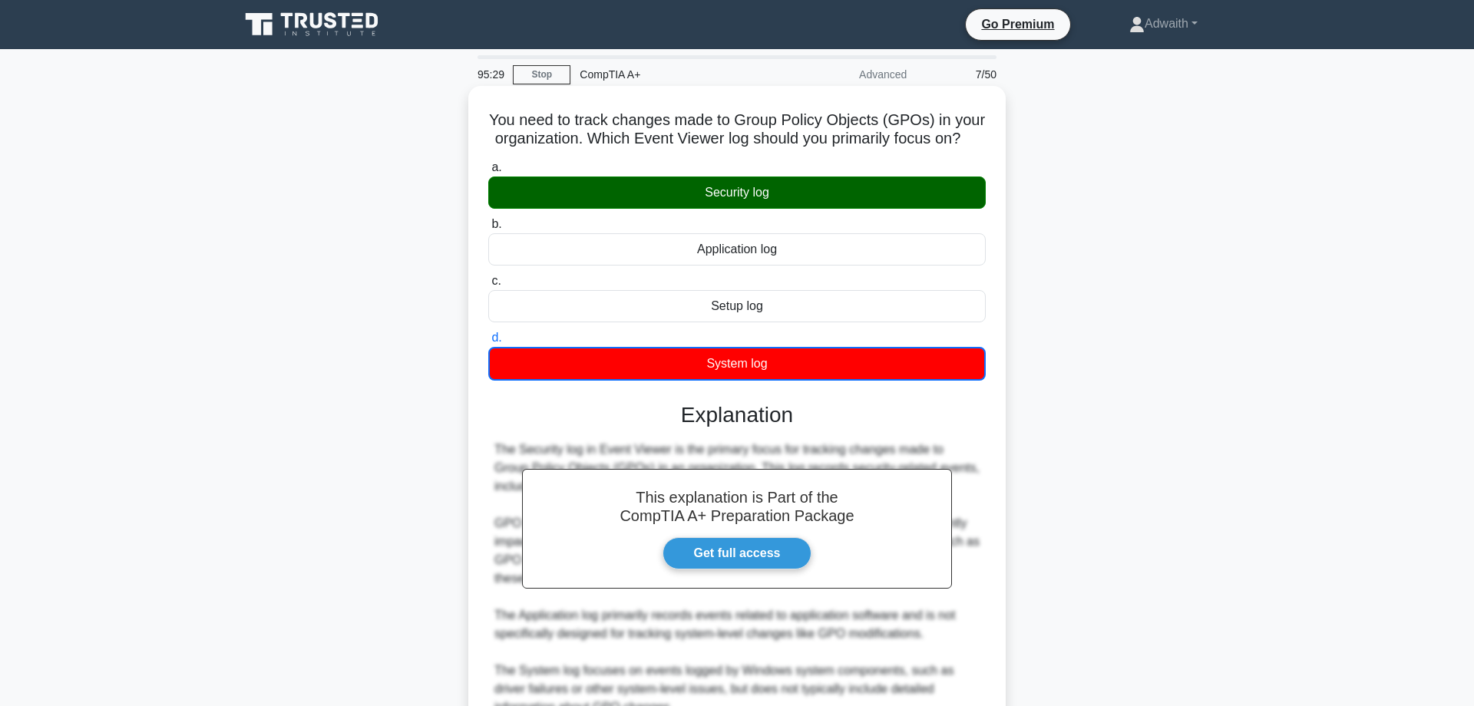
scroll to position [316, 0]
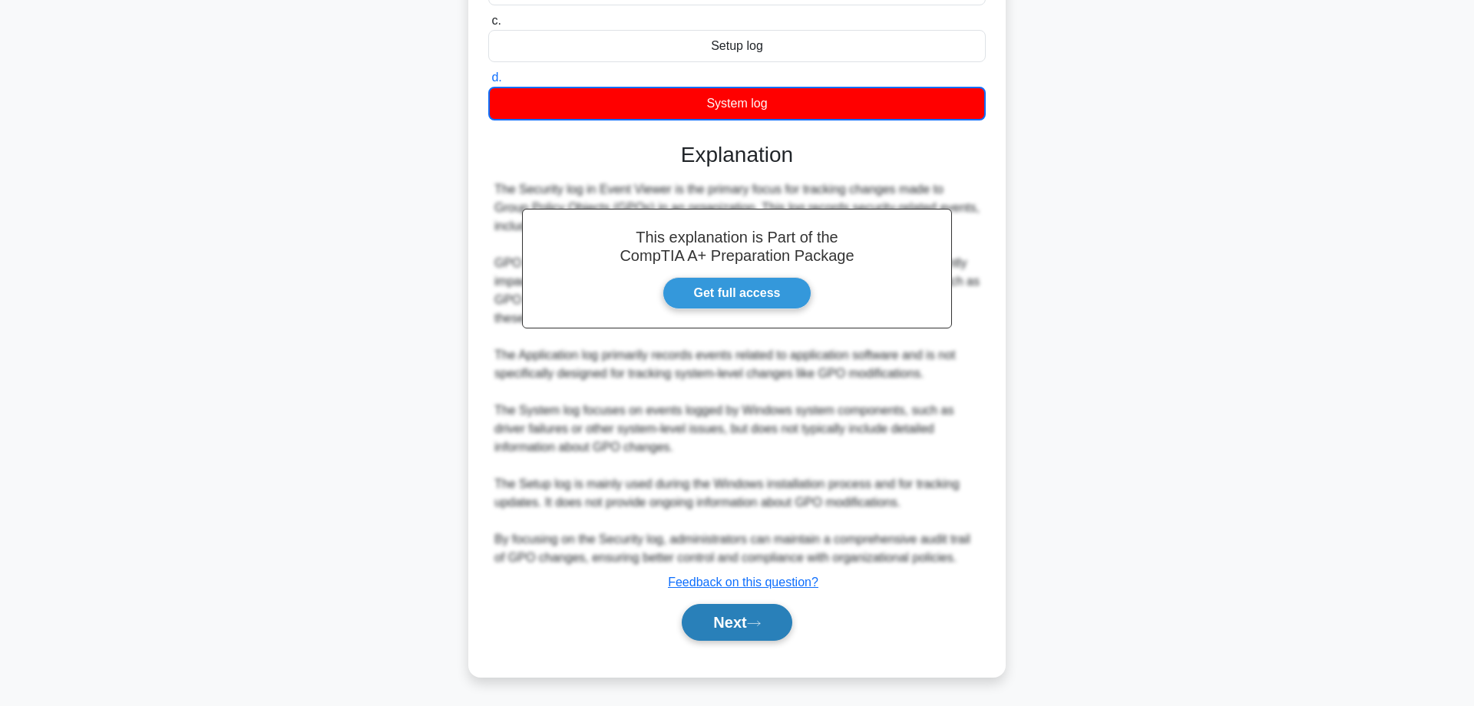
click at [780, 607] on button "Next" at bounding box center [737, 622] width 110 height 37
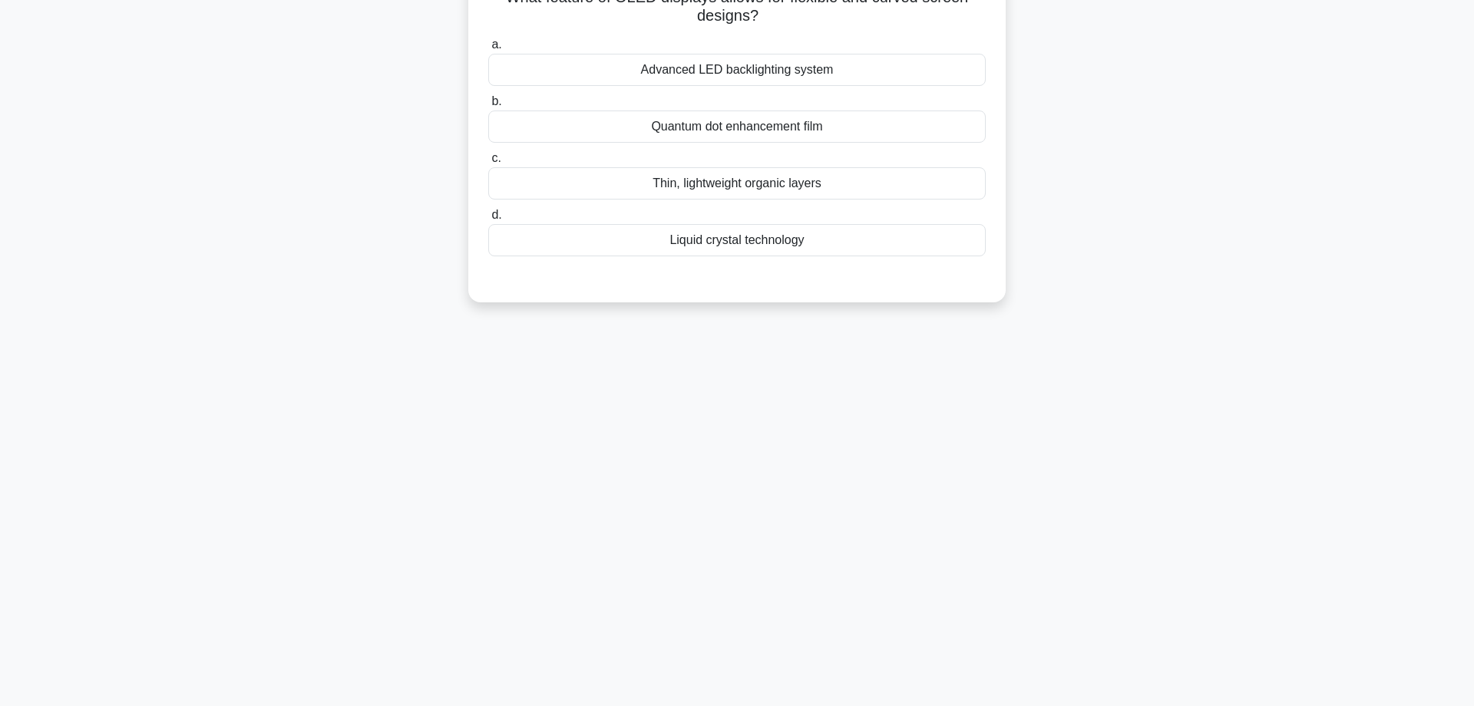
scroll to position [0, 0]
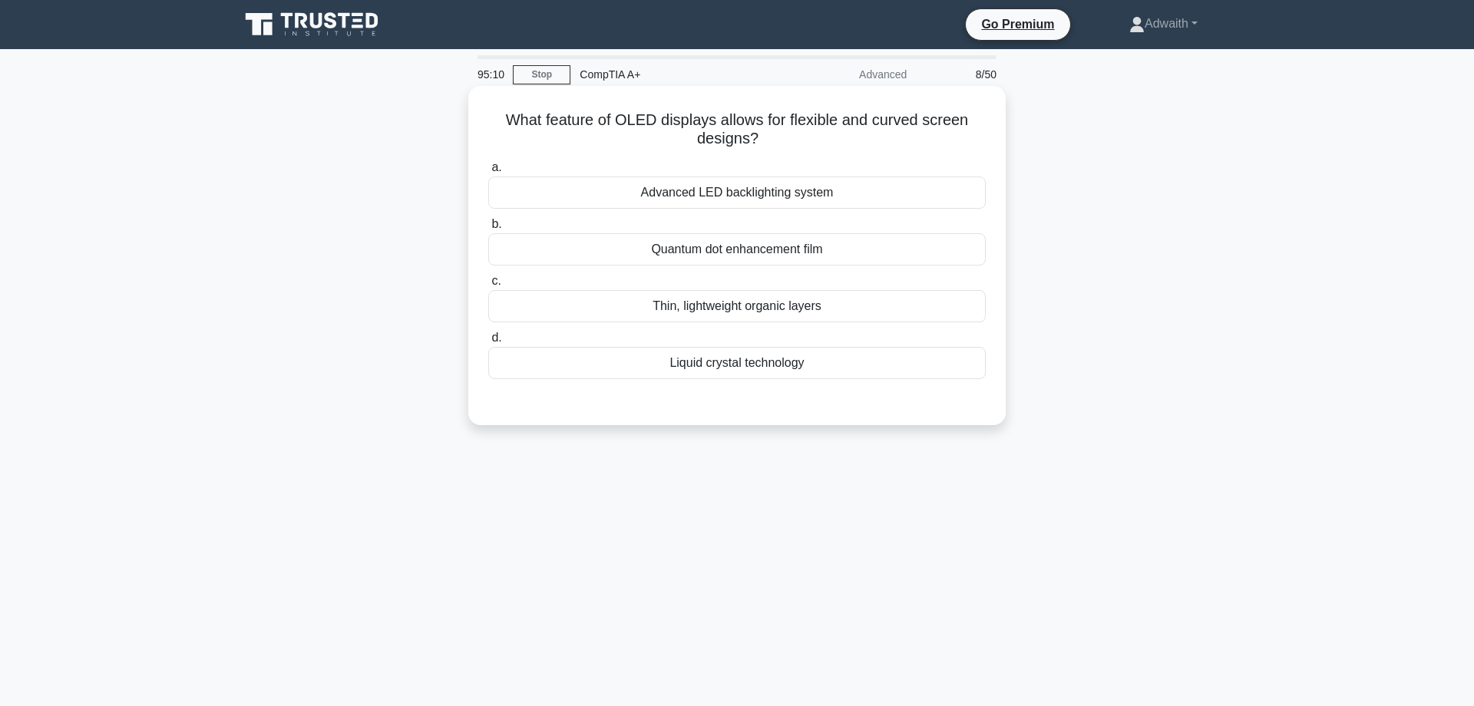
click at [775, 246] on div "Quantum dot enhancement film" at bounding box center [737, 249] width 498 height 32
click at [488, 230] on input "b. Quantum dot enhancement film" at bounding box center [488, 225] width 0 height 10
radio input "true"
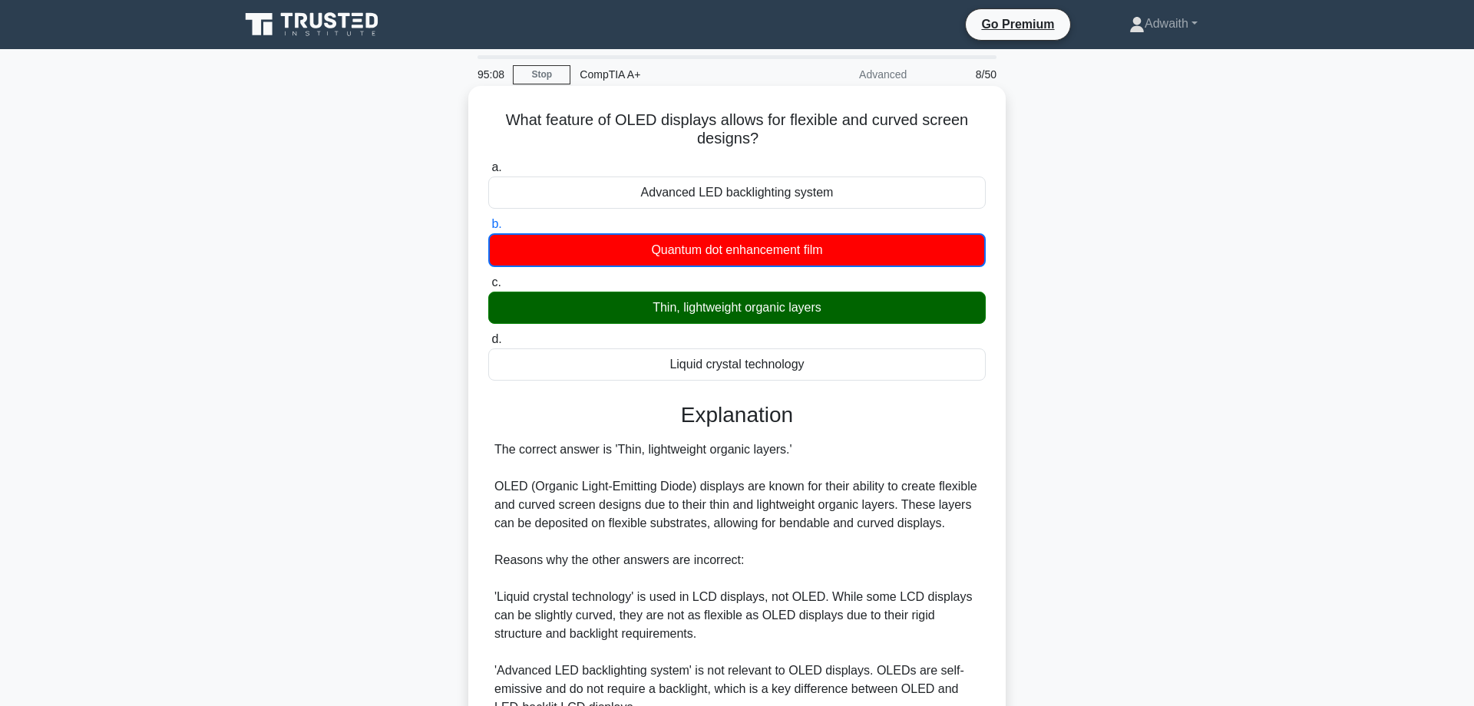
scroll to position [243, 0]
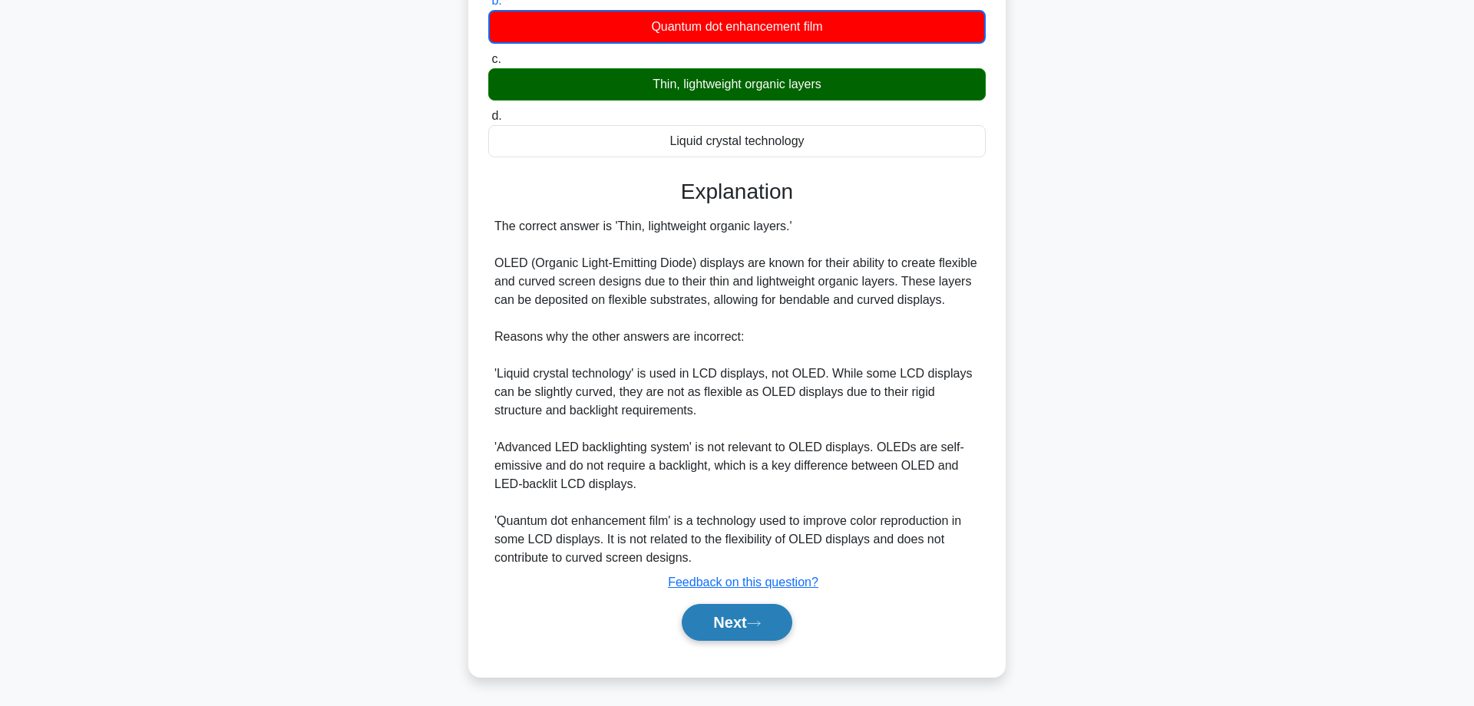
click at [737, 610] on button "Next" at bounding box center [737, 622] width 110 height 37
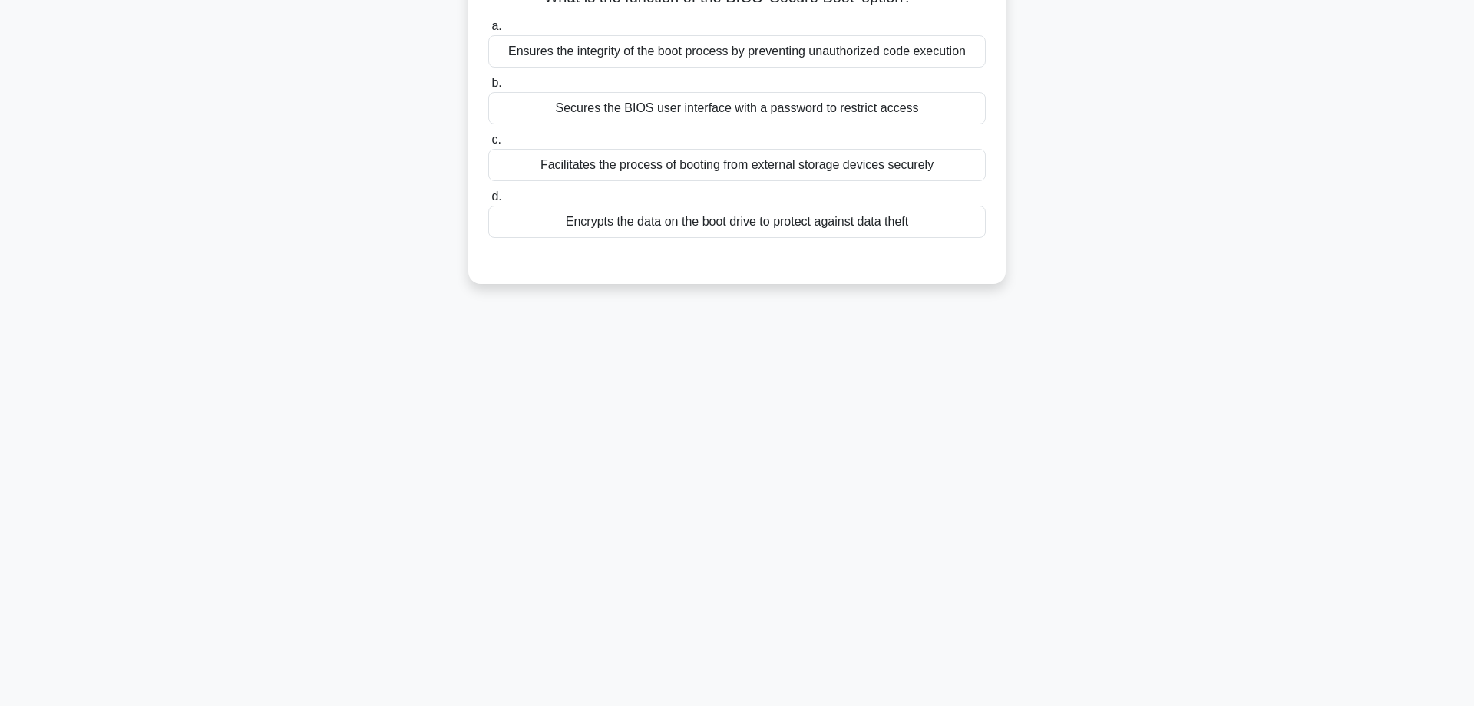
scroll to position [0, 0]
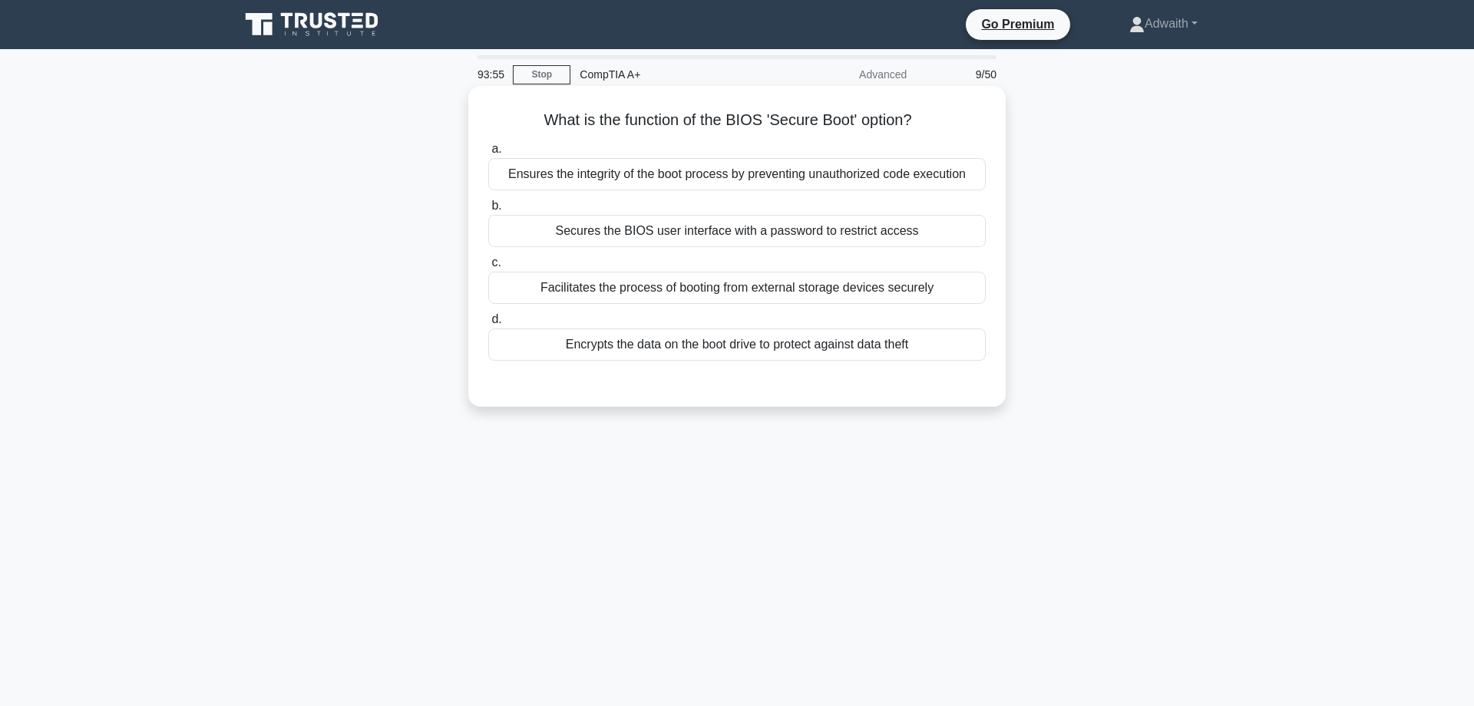
click at [759, 164] on div "Ensures the integrity of the boot process by preventing unauthorized code execu…" at bounding box center [737, 174] width 498 height 32
click at [488, 154] on input "a. Ensures the integrity of the boot process by preventing unauthorized code ex…" at bounding box center [488, 149] width 0 height 10
radio input "true"
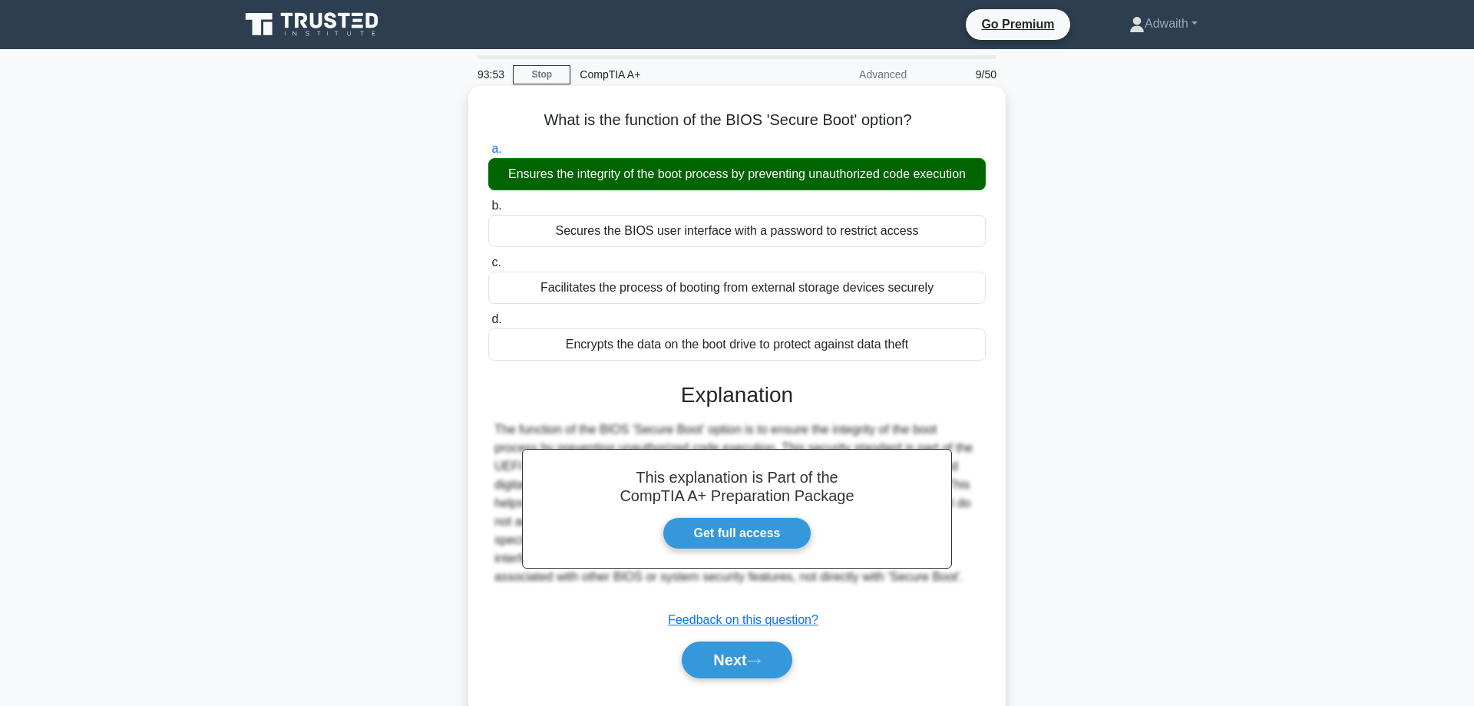
scroll to position [123, 0]
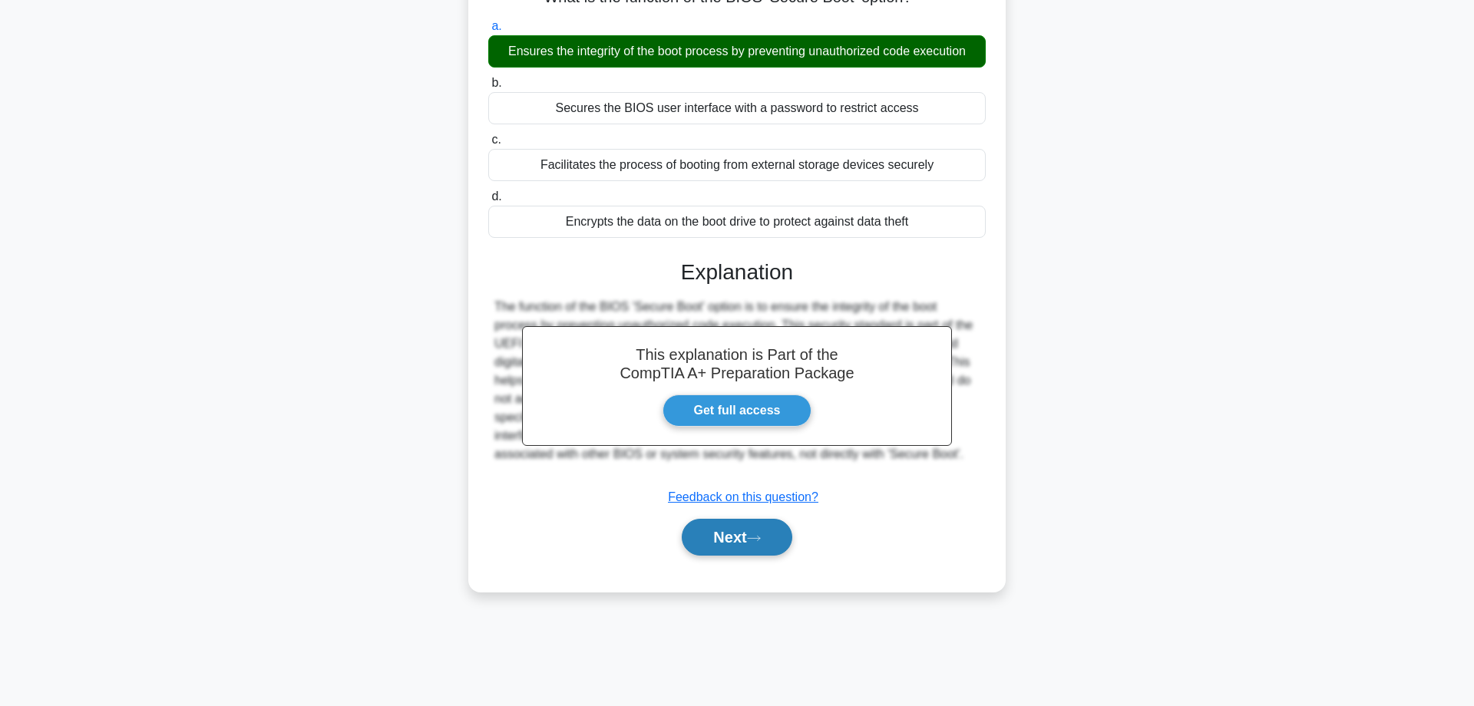
click at [765, 556] on button "Next" at bounding box center [737, 537] width 110 height 37
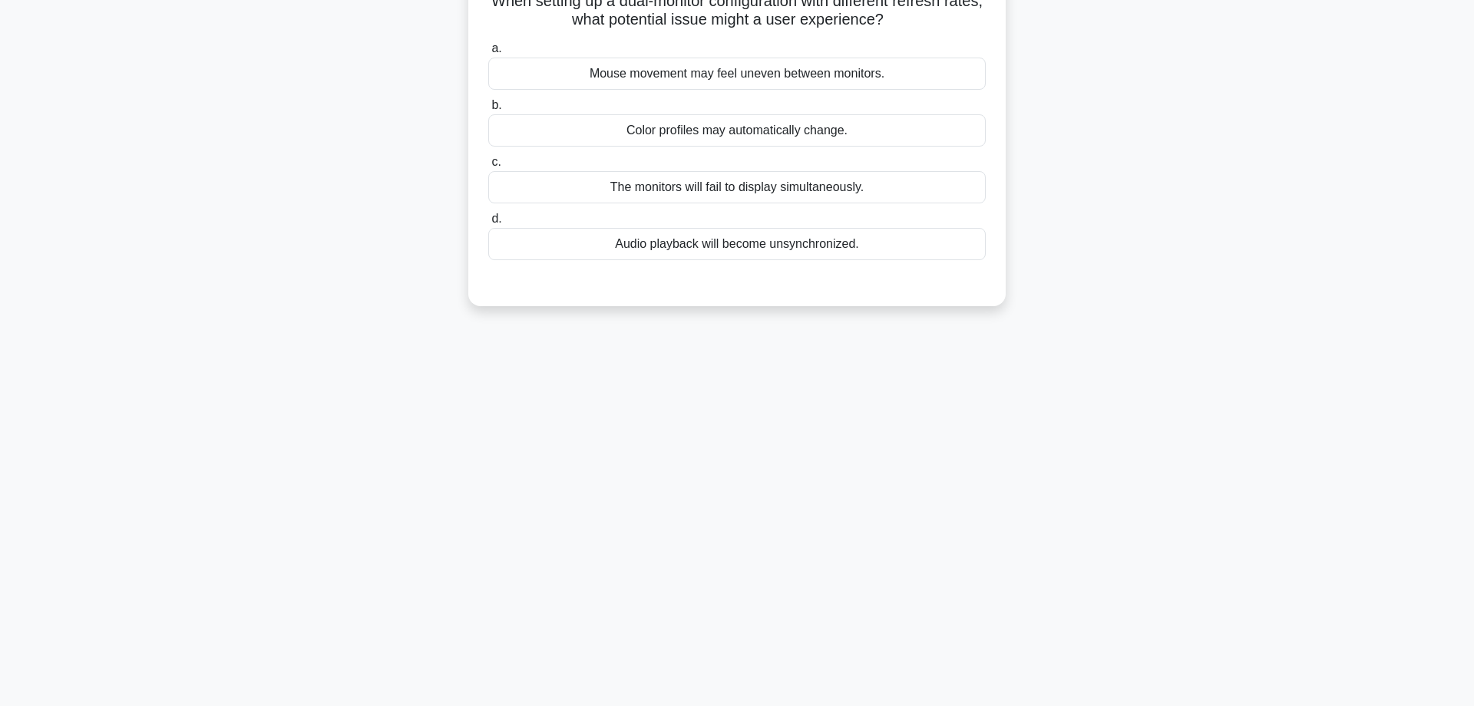
scroll to position [0, 0]
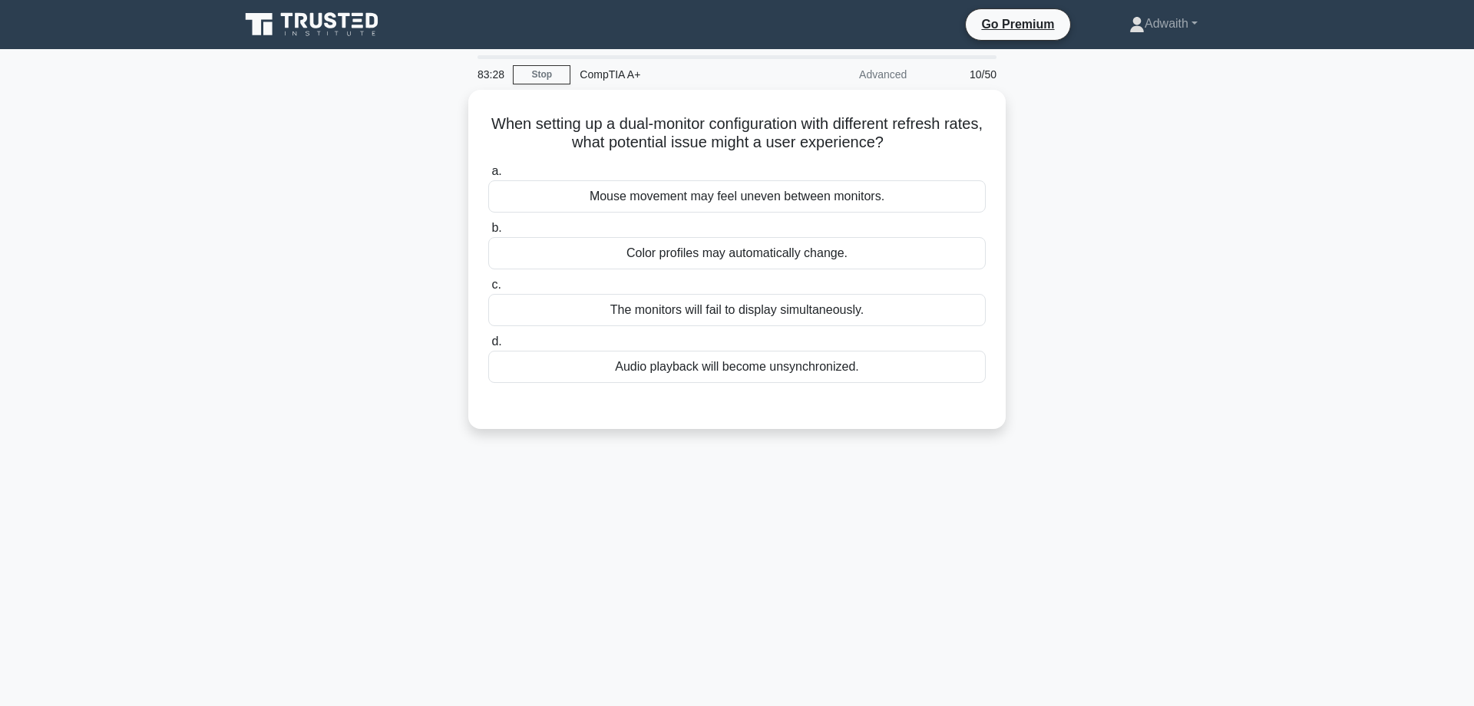
click at [1164, 315] on div "When setting up a dual-monitor configuration with different refresh rates, what…" at bounding box center [737, 269] width 1014 height 358
click at [1140, 288] on div "When setting up a dual-monitor configuration with different refresh rates, what…" at bounding box center [737, 269] width 1014 height 358
click at [452, 370] on div "When setting up a dual-monitor configuration with different refresh rates, what…" at bounding box center [737, 269] width 1014 height 358
click at [775, 303] on div "The monitors will fail to display simultaneously." at bounding box center [737, 306] width 498 height 32
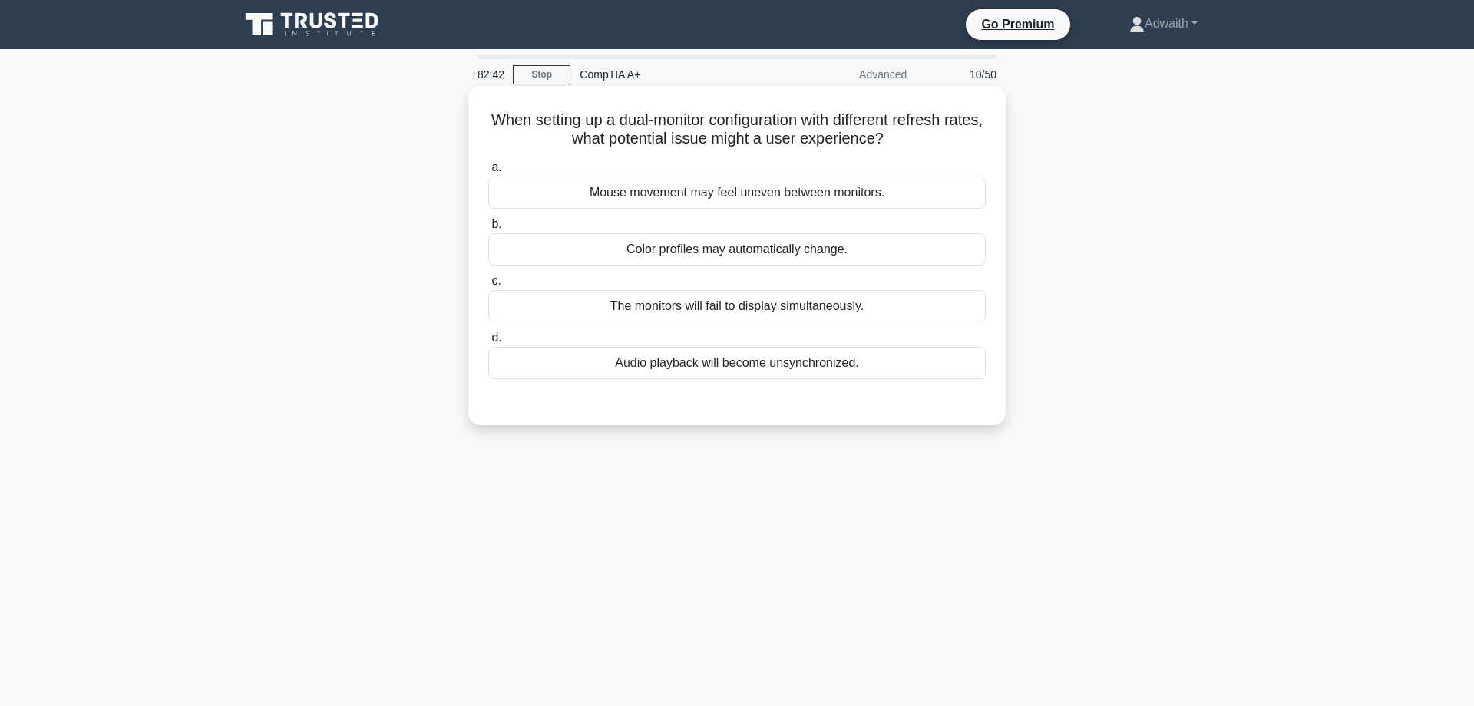
click at [488, 286] on input "c. The monitors will fail to display simultaneously." at bounding box center [488, 281] width 0 height 10
radio input "true"
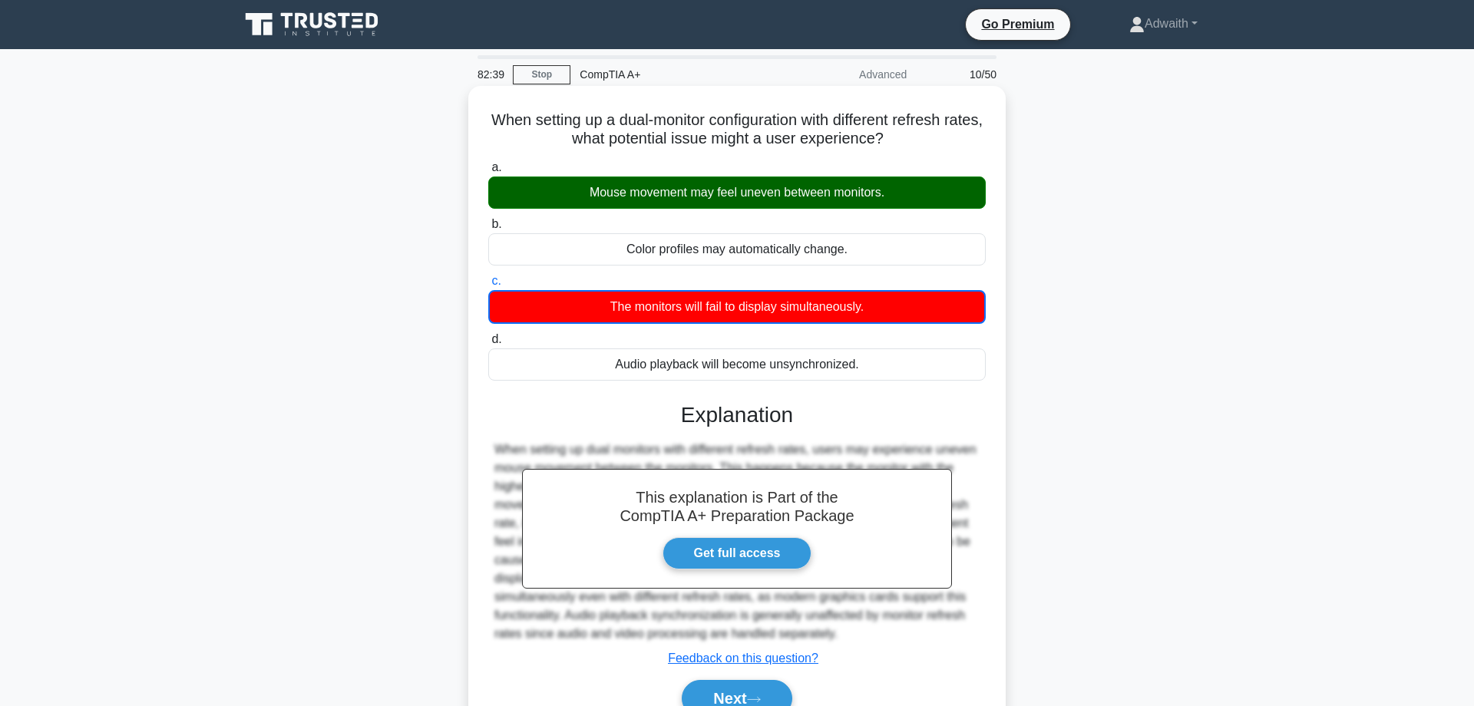
scroll to position [123, 0]
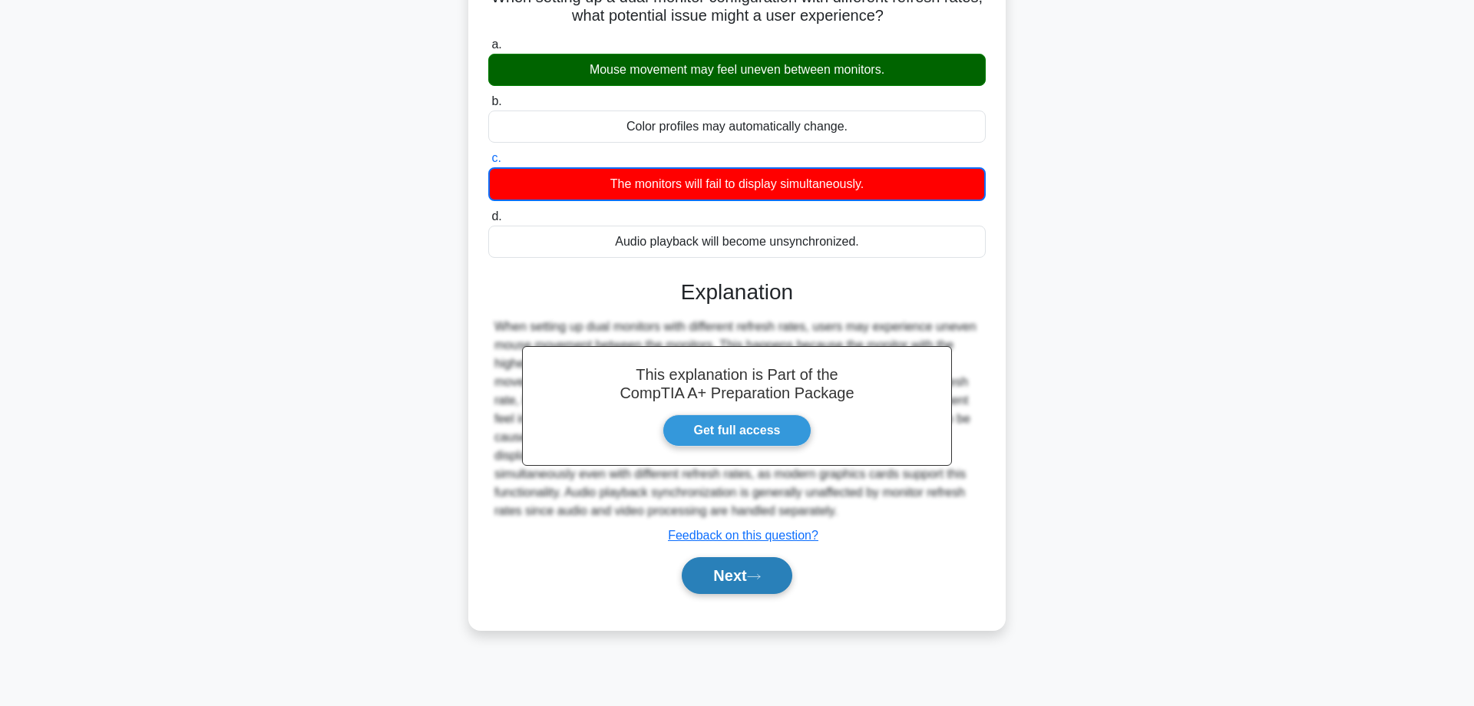
click at [731, 592] on button "Next" at bounding box center [737, 575] width 110 height 37
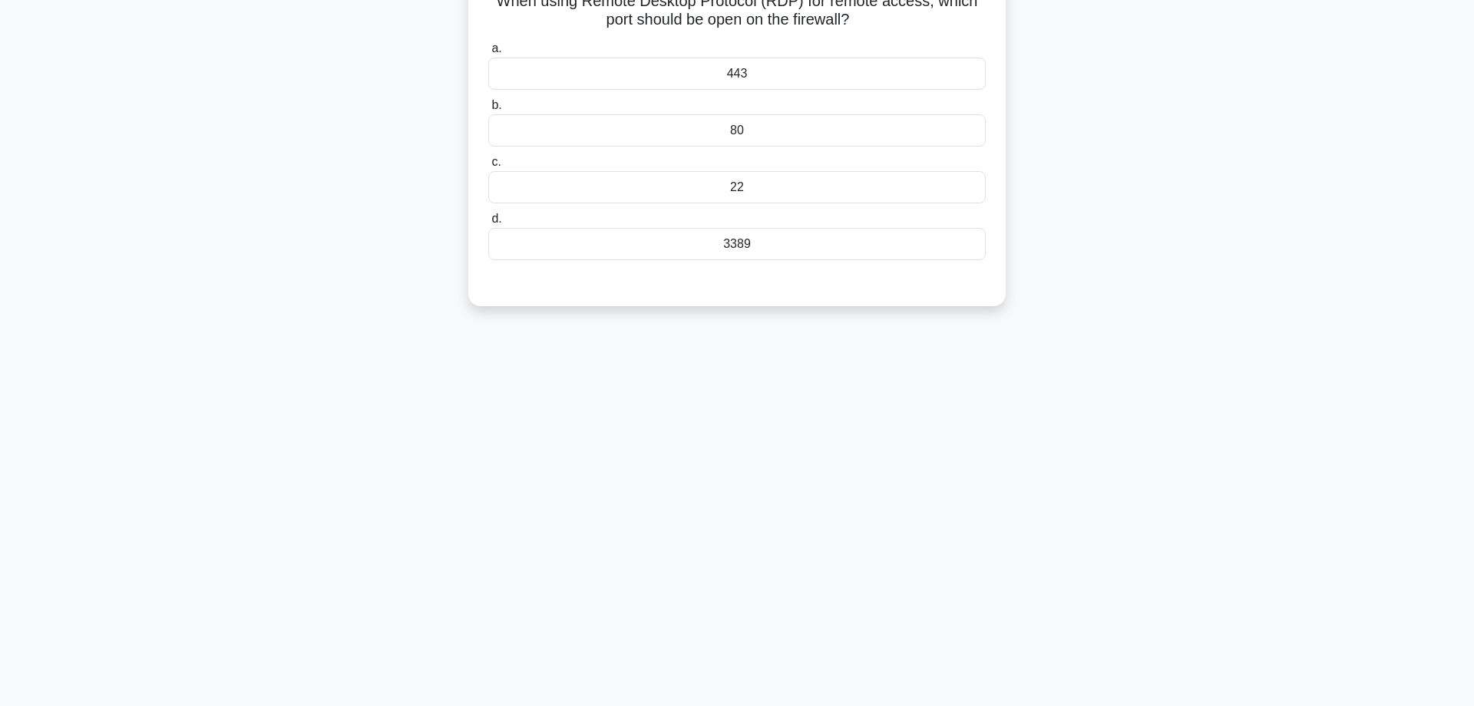
scroll to position [0, 0]
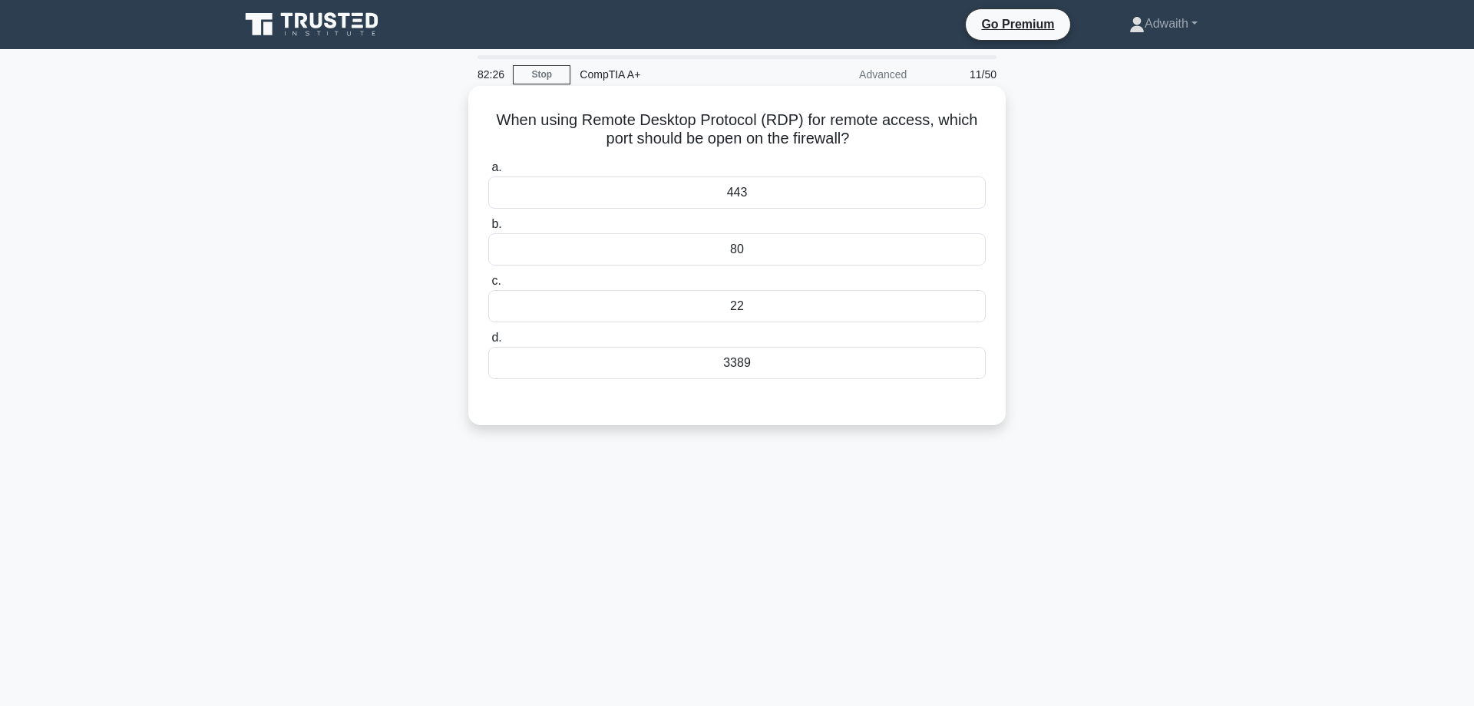
click at [761, 314] on div "22" at bounding box center [737, 306] width 498 height 32
click at [488, 286] on input "c. 22" at bounding box center [488, 281] width 0 height 10
radio input "true"
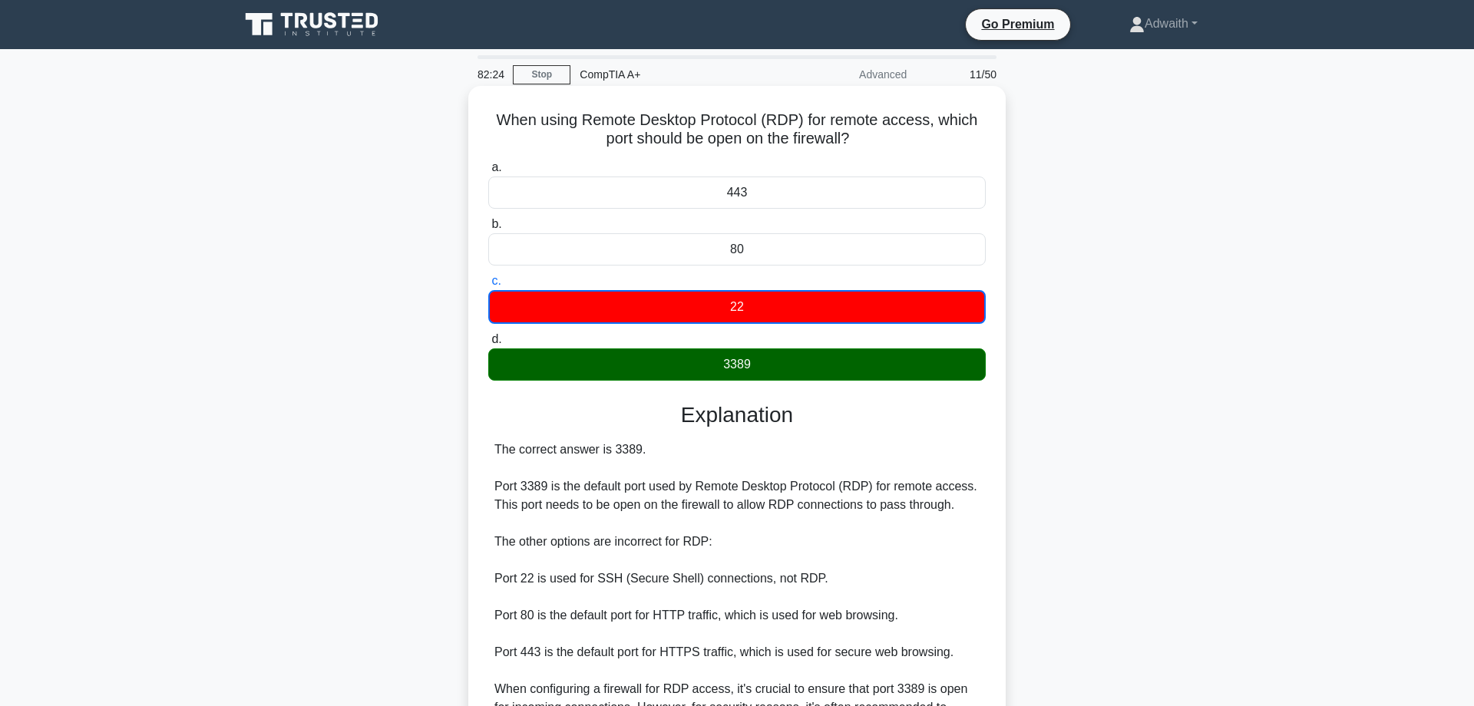
scroll to position [224, 0]
